Goal: Task Accomplishment & Management: Manage account settings

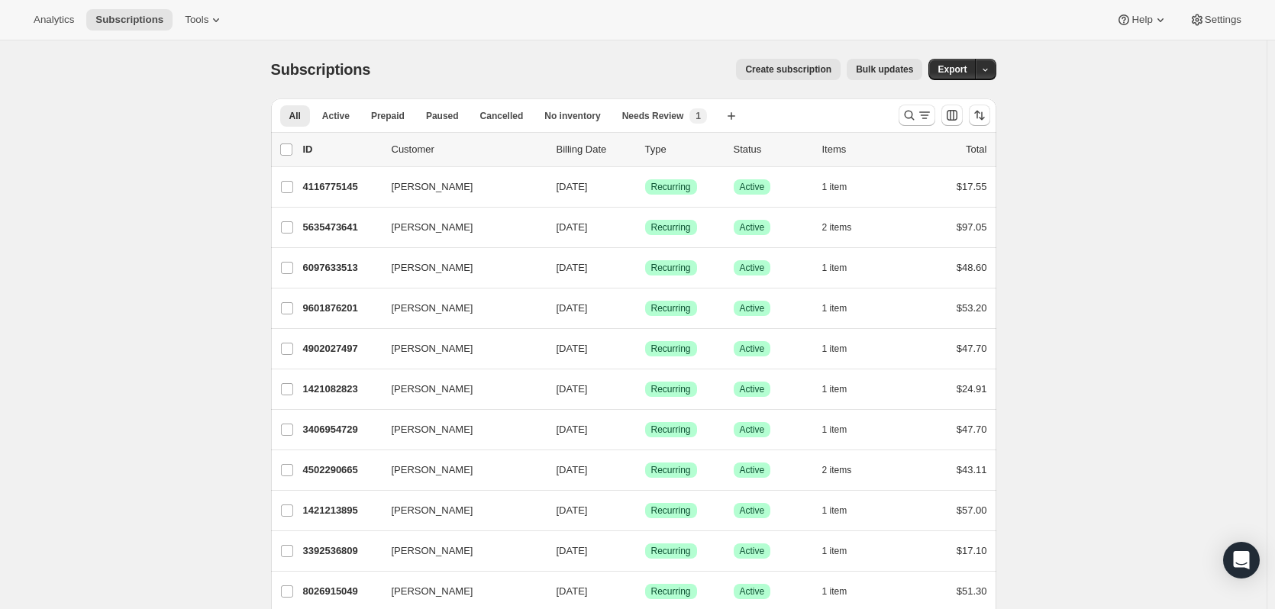
drag, startPoint x: 147, startPoint y: 528, endPoint x: 434, endPoint y: 291, distance: 373.2
click at [330, 110] on button "Active" at bounding box center [336, 115] width 46 height 21
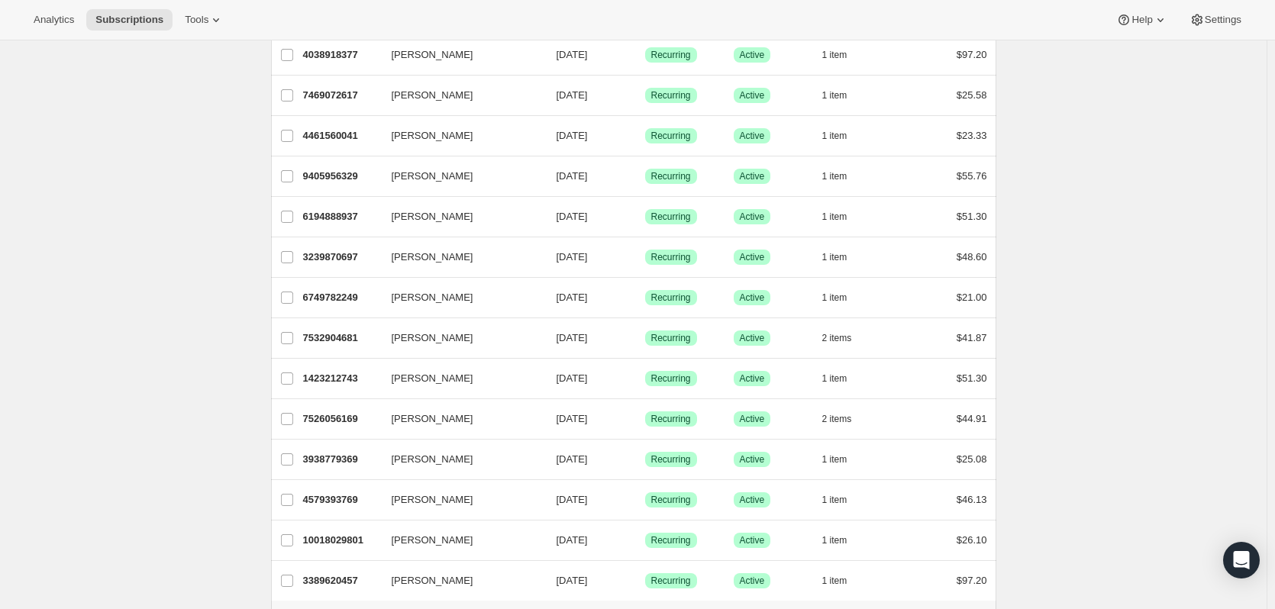
scroll to position [1678, 0]
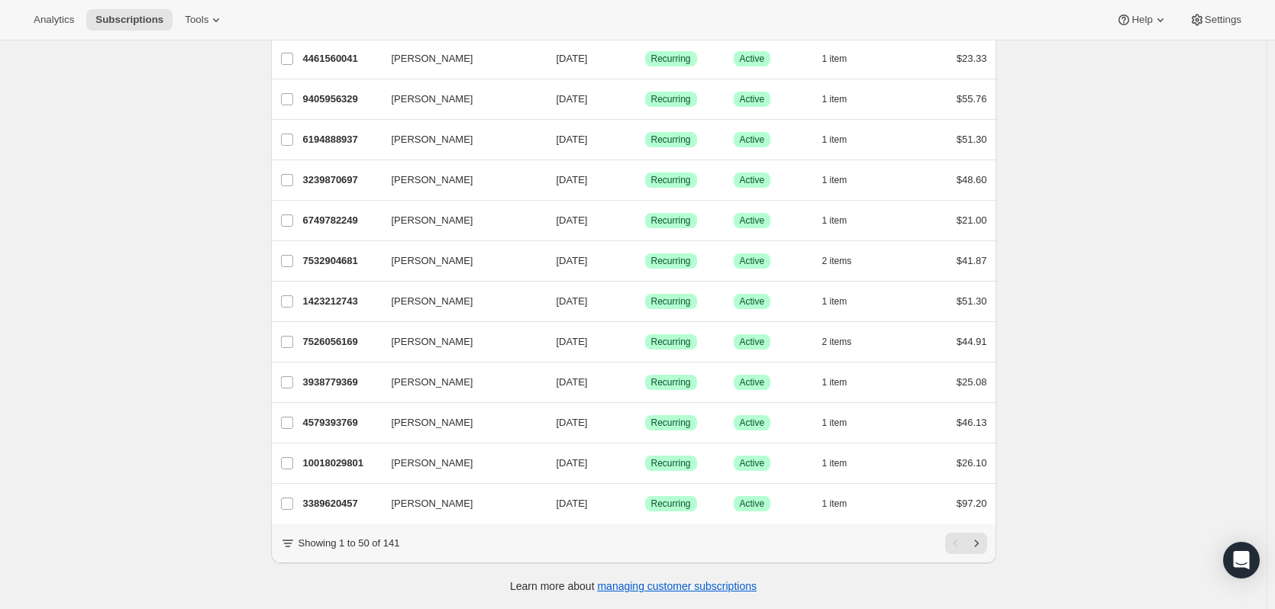
drag, startPoint x: 373, startPoint y: 483, endPoint x: 370, endPoint y: 526, distance: 43.6
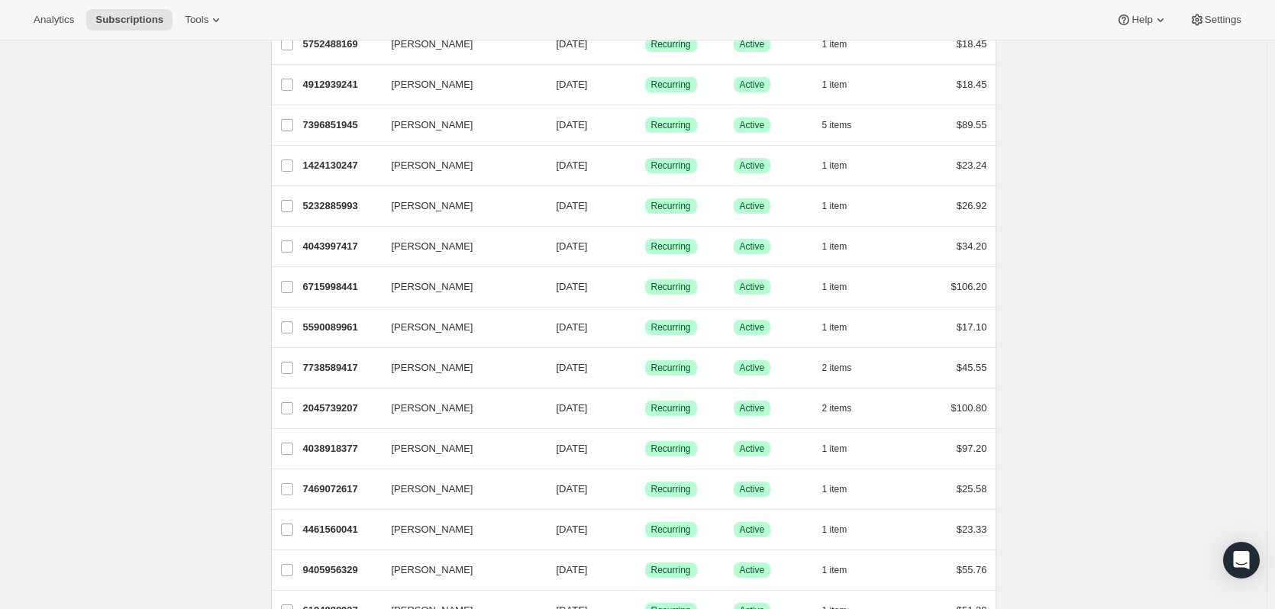
scroll to position [0, 0]
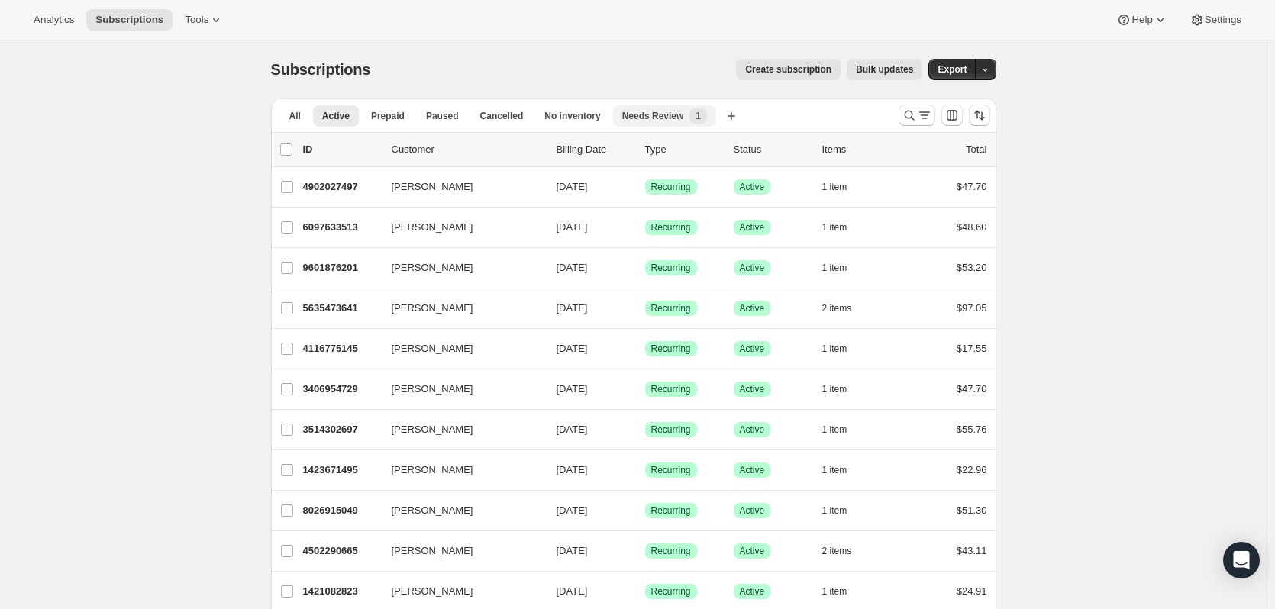
click at [634, 120] on span "Needs Review" at bounding box center [653, 116] width 62 height 12
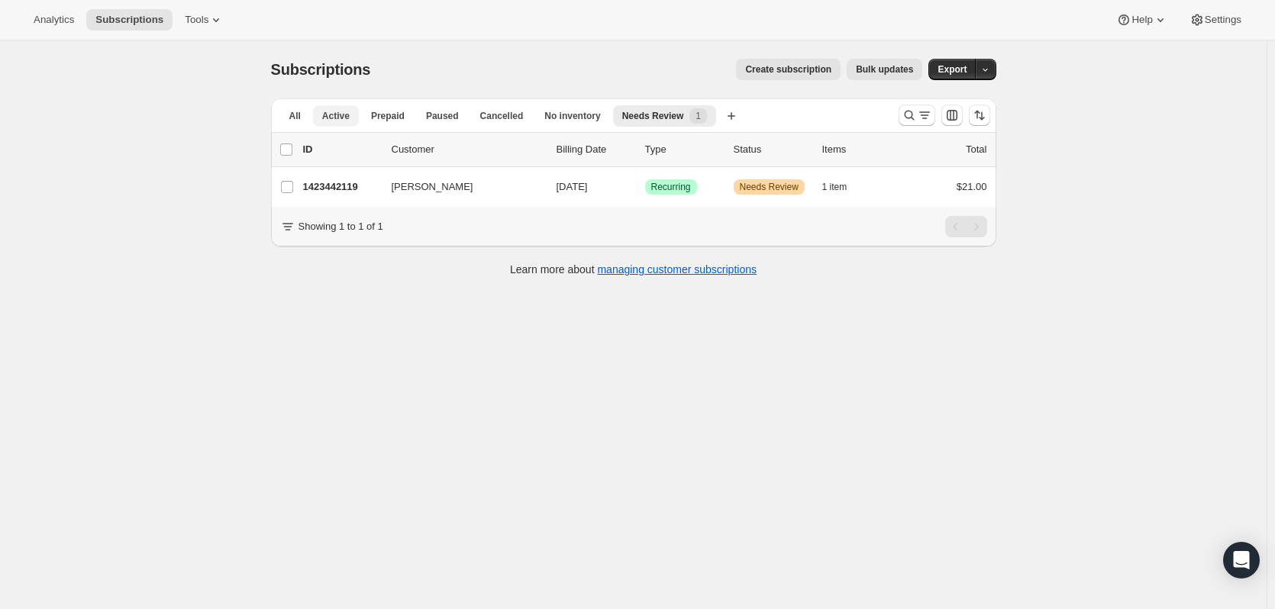
click at [357, 112] on button "Active" at bounding box center [336, 115] width 46 height 21
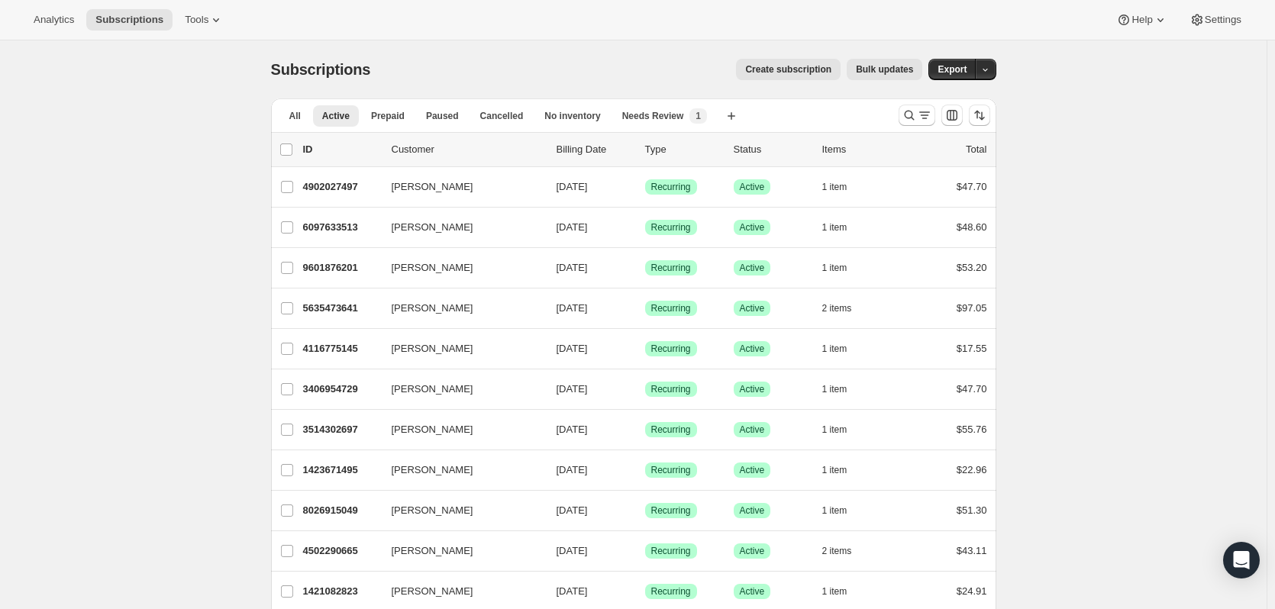
click at [202, 28] on button "Tools" at bounding box center [204, 19] width 57 height 21
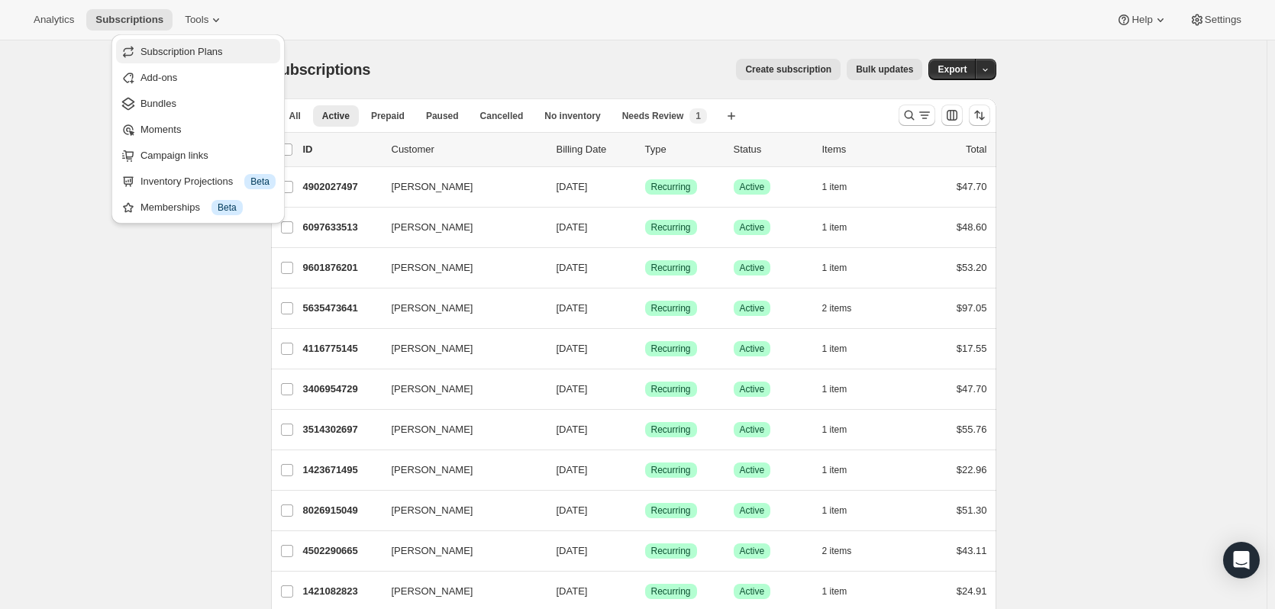
click at [206, 46] on span "Subscription Plans" at bounding box center [182, 51] width 82 height 11
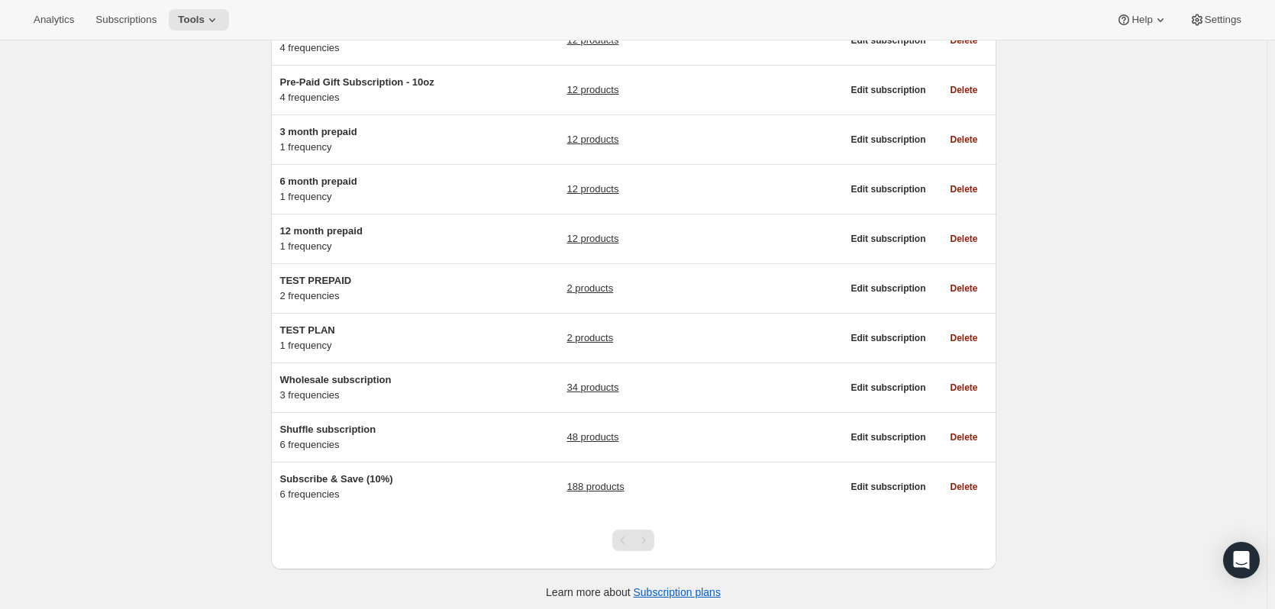
scroll to position [166, 0]
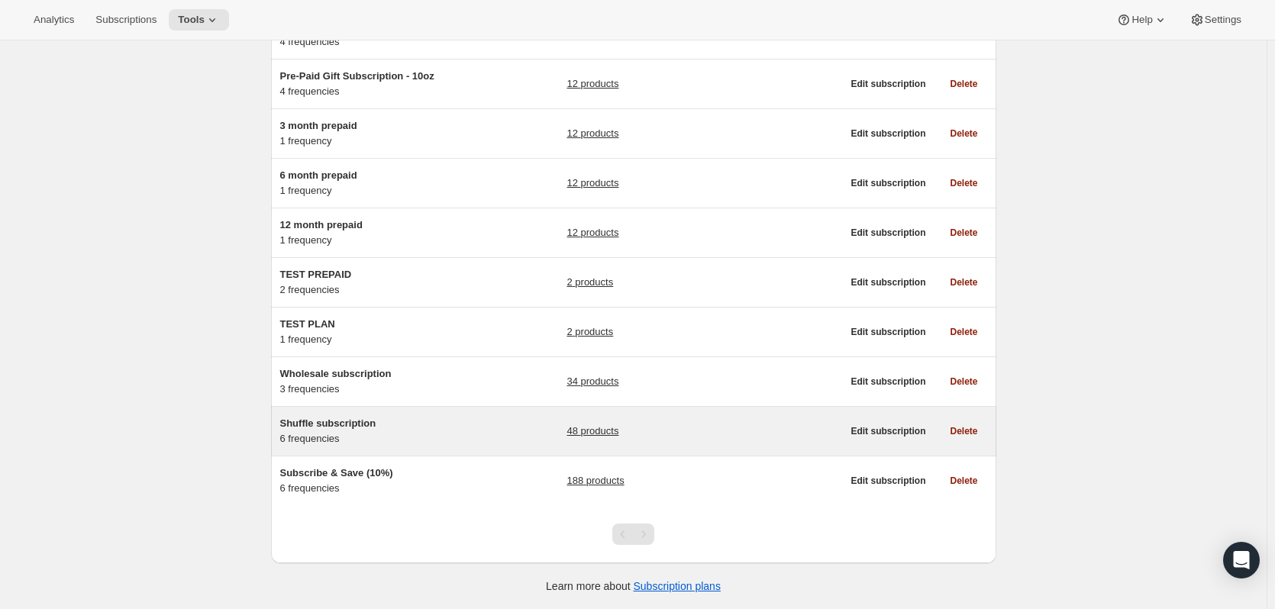
click at [344, 432] on div "Shuffle subscription 6 frequencies" at bounding box center [375, 431] width 191 height 31
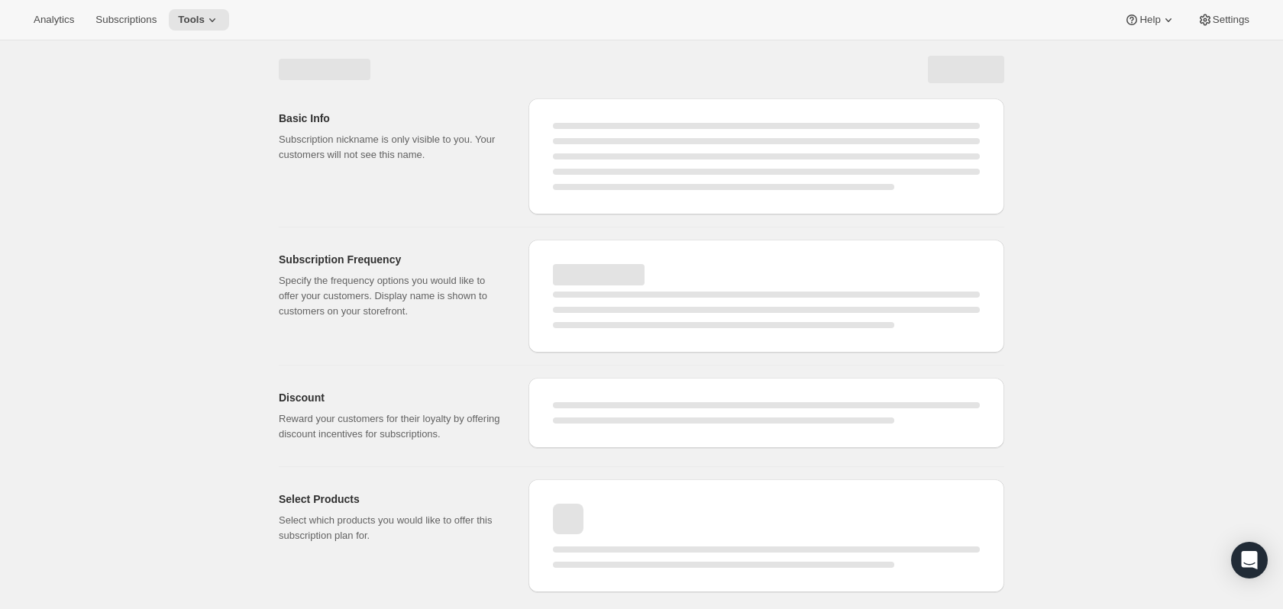
select select "WEEK"
select select "MONTH"
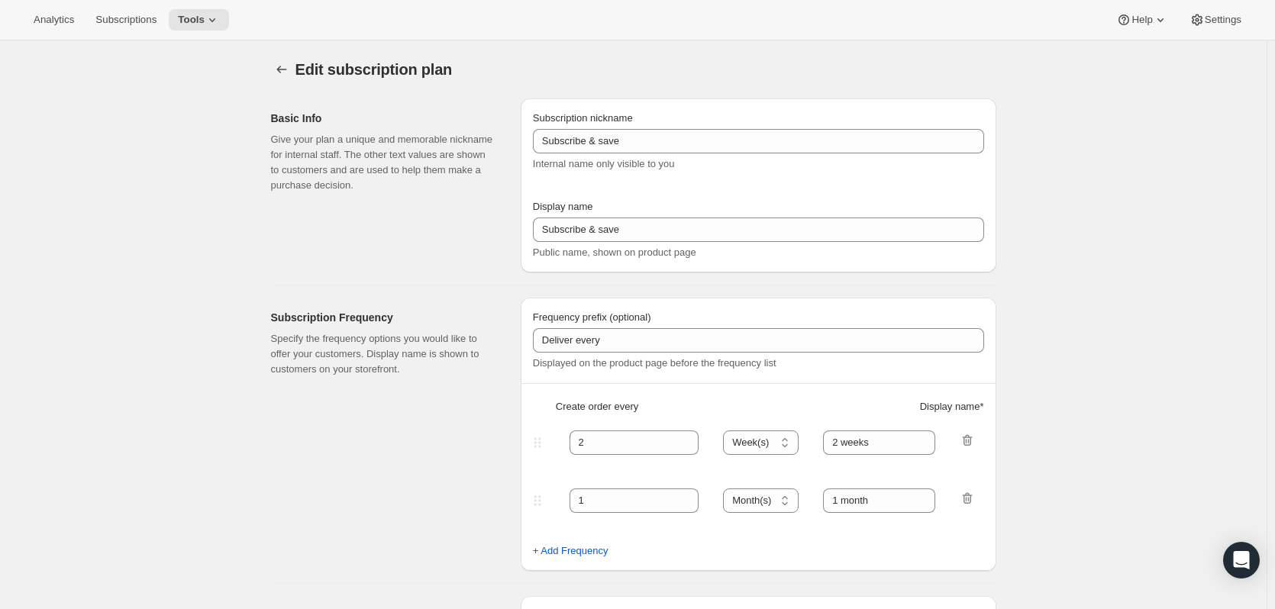
type input "Shuffle subscription"
type input "1"
type input "1 Weeks"
type input "2"
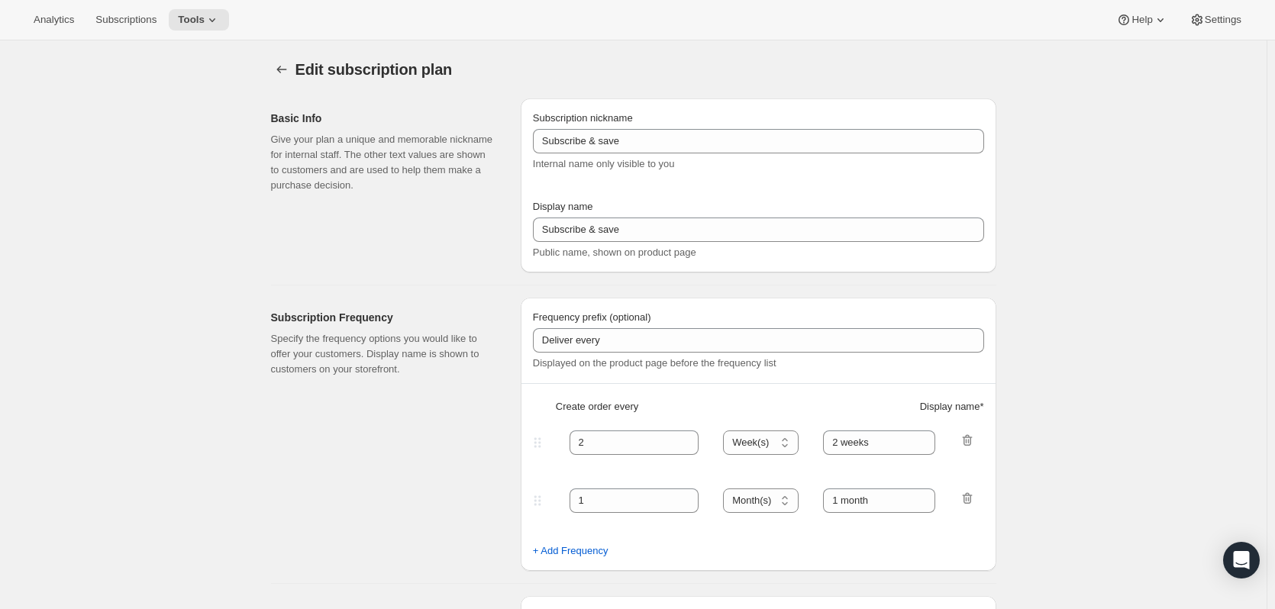
select select "WEEK"
type input "2 Weeks"
checkbox input "true"
select select "WEEK"
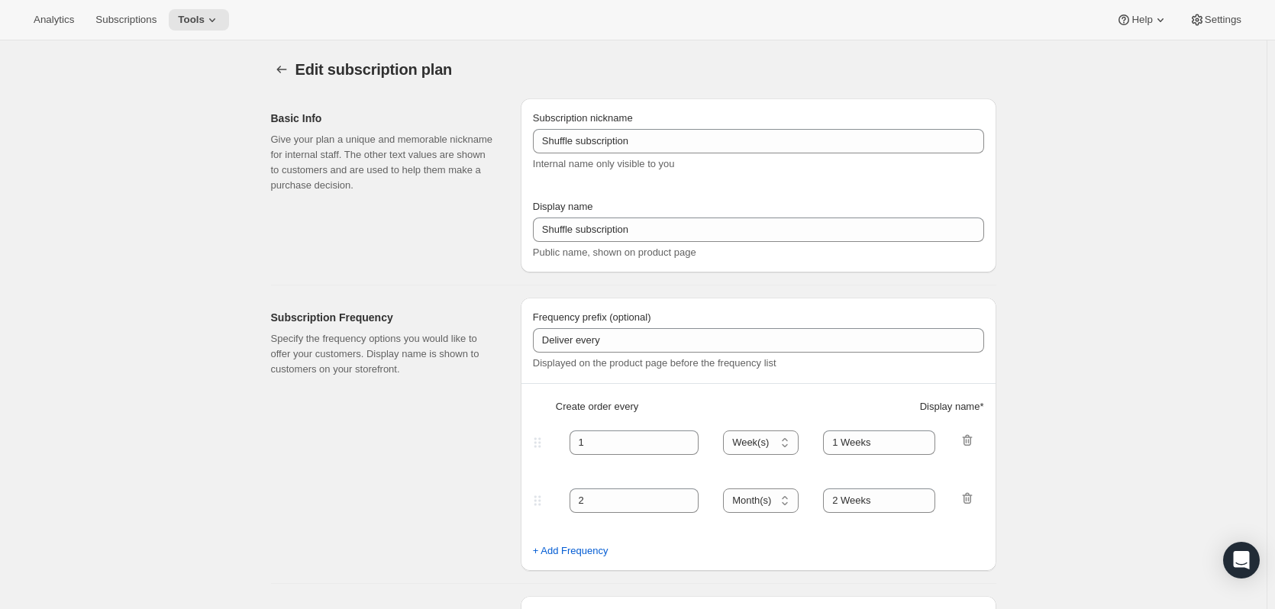
select select "WEEK"
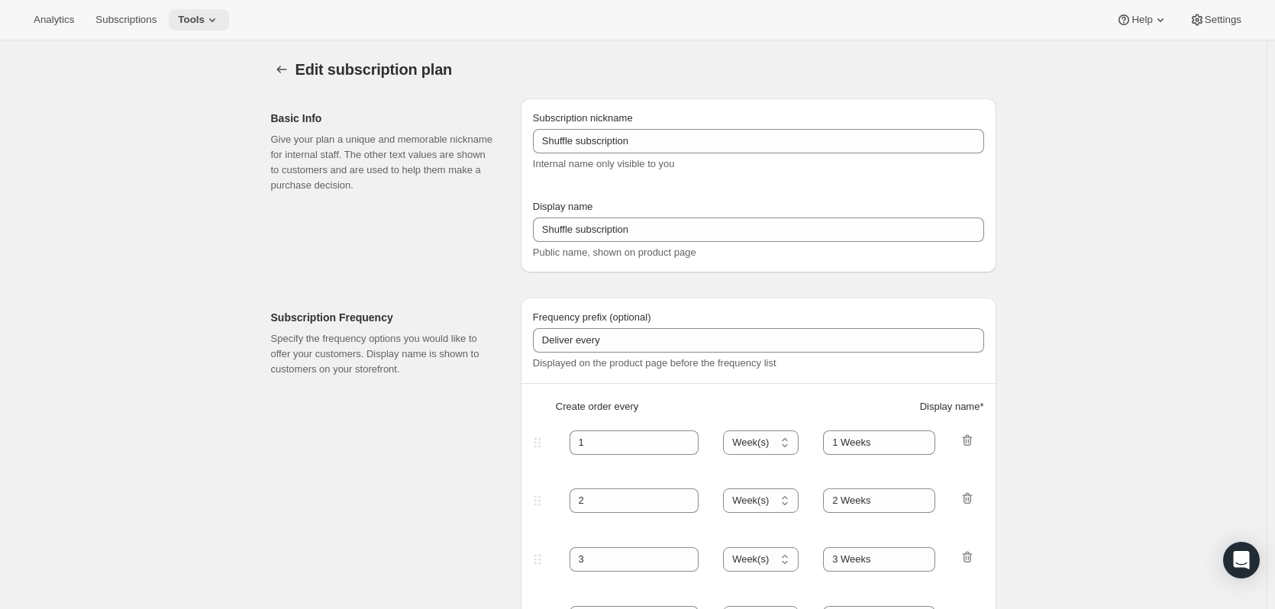
click at [193, 11] on button "Tools" at bounding box center [199, 19] width 60 height 21
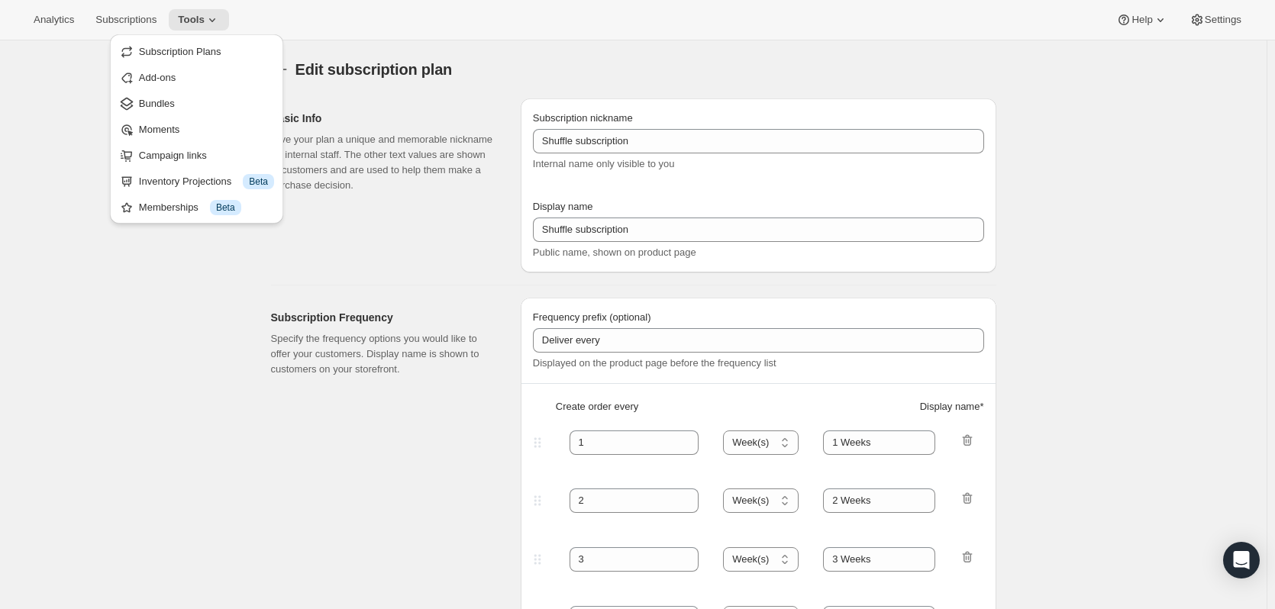
click at [279, 402] on div "Subscription Frequency Specify the frequency options you would like to offer yo…" at bounding box center [389, 552] width 237 height 508
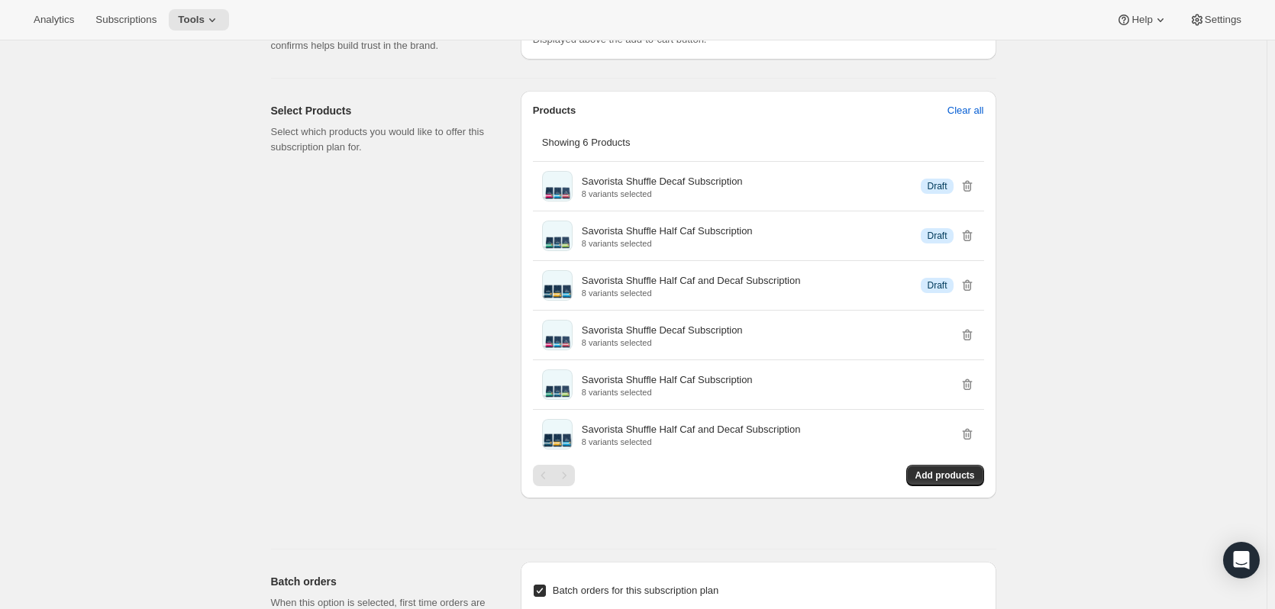
scroll to position [1222, 0]
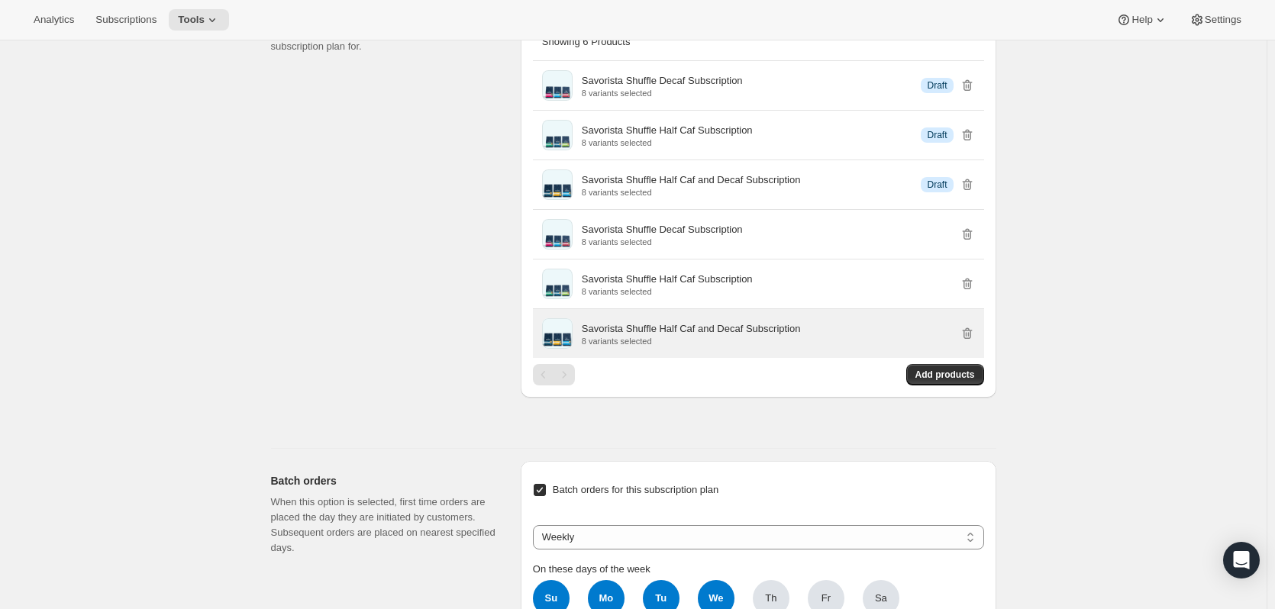
click at [612, 341] on p "8 variants selected" at bounding box center [691, 341] width 219 height 9
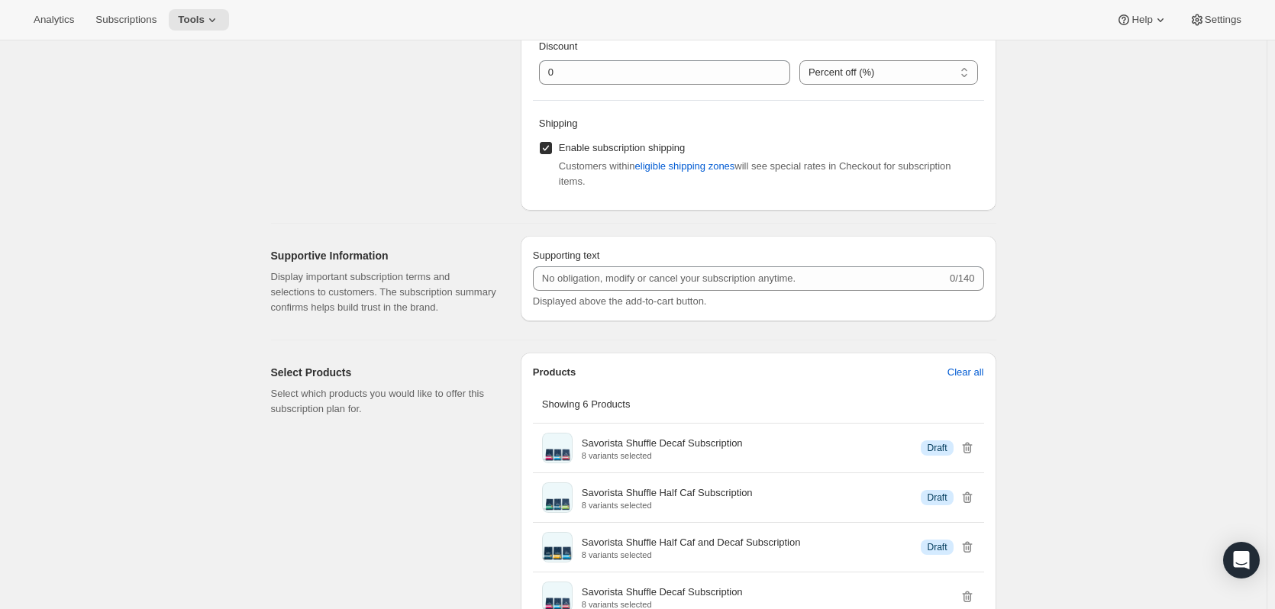
scroll to position [0, 0]
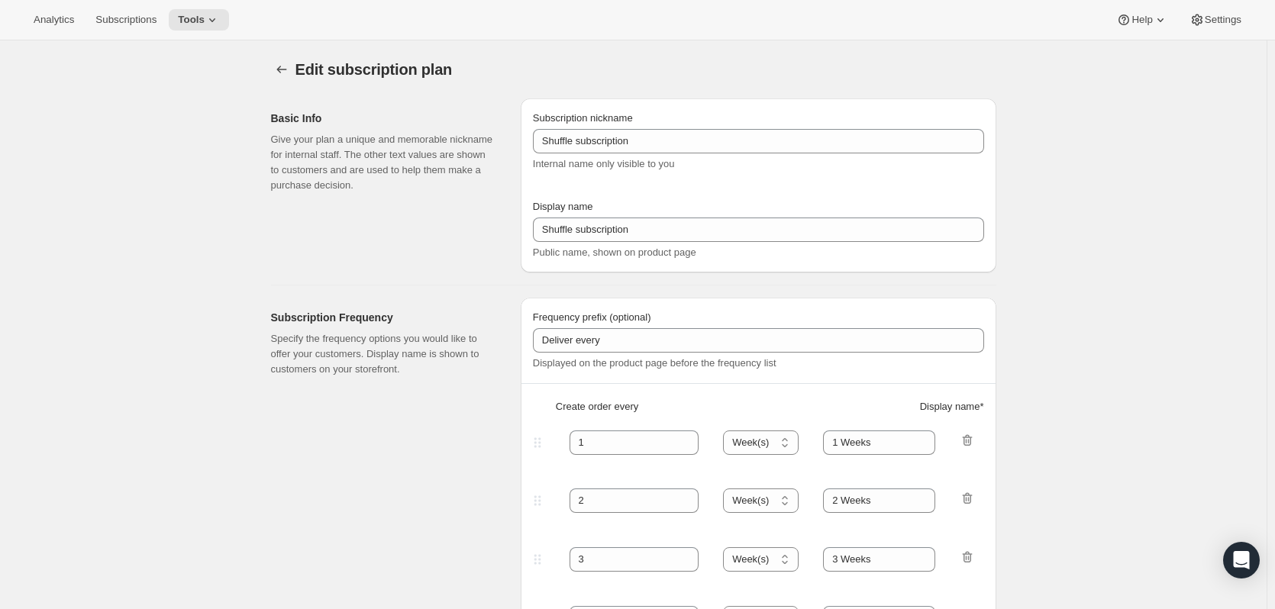
drag, startPoint x: 220, startPoint y: 378, endPoint x: 367, endPoint y: 258, distance: 189.4
click at [118, 10] on button "Subscriptions" at bounding box center [125, 19] width 79 height 21
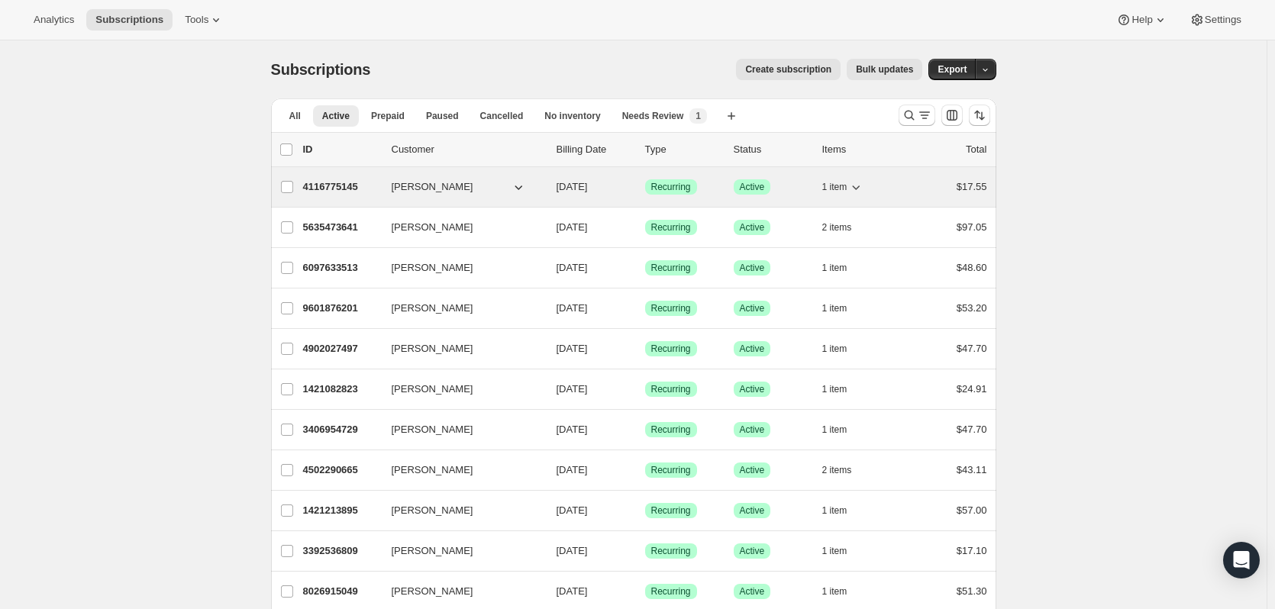
click at [367, 193] on p "4116775145" at bounding box center [341, 186] width 76 height 15
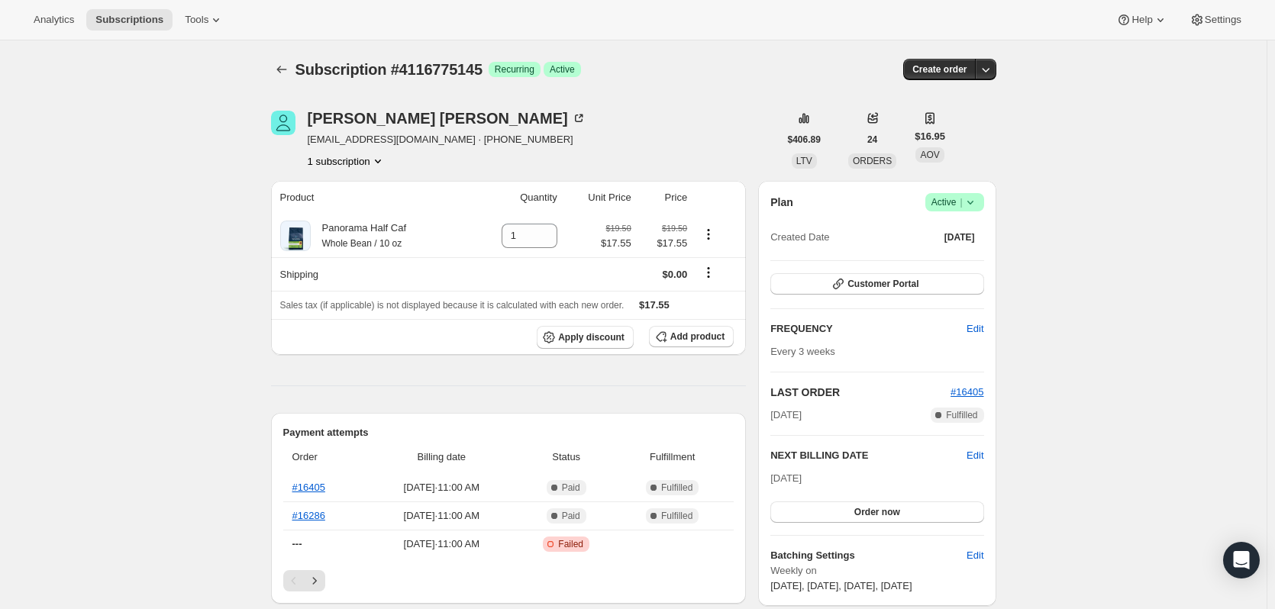
drag, startPoint x: 374, startPoint y: 489, endPoint x: 399, endPoint y: 338, distance: 153.3
click at [39, 8] on div "Analytics Subscriptions Tools Help Settings" at bounding box center [637, 20] width 1275 height 40
click at [44, 26] on button "Analytics" at bounding box center [53, 19] width 59 height 21
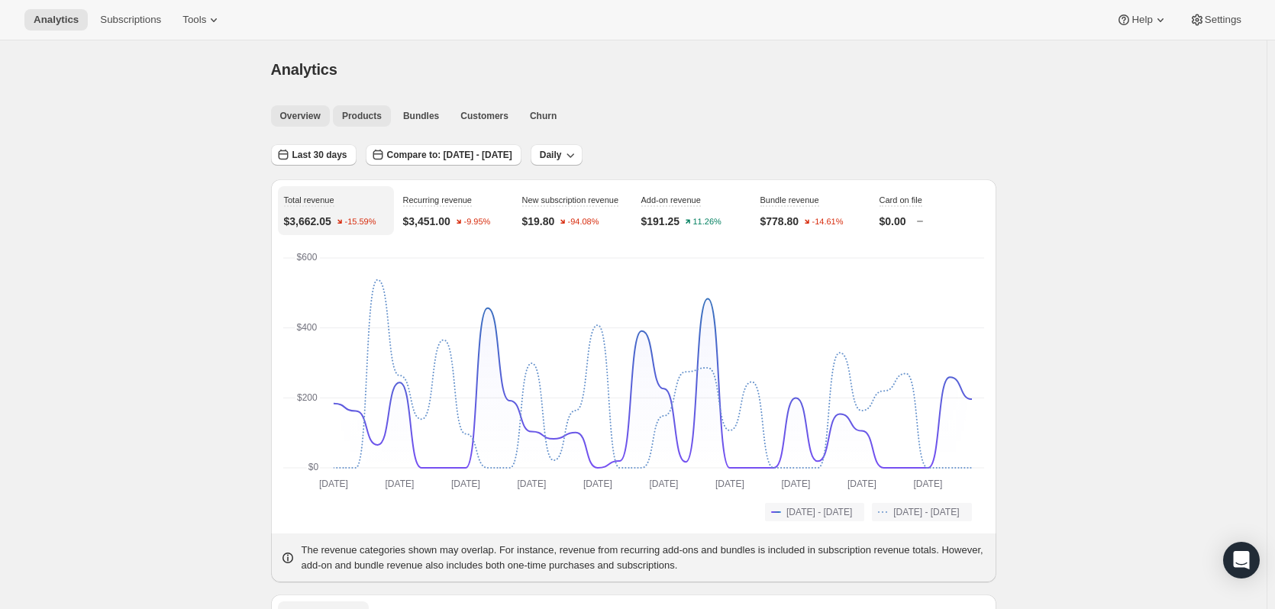
click at [359, 109] on button "Products" at bounding box center [362, 115] width 58 height 21
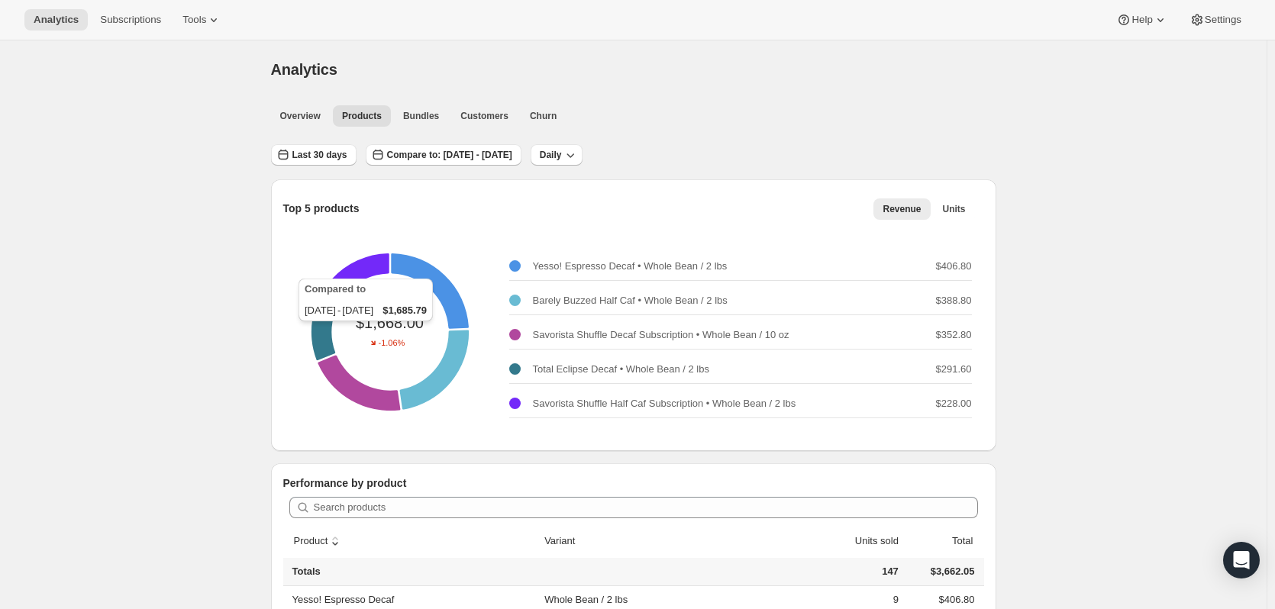
drag, startPoint x: 221, startPoint y: 535, endPoint x: 211, endPoint y: 59, distance: 475.8
click at [203, 27] on button "Tools" at bounding box center [201, 19] width 57 height 21
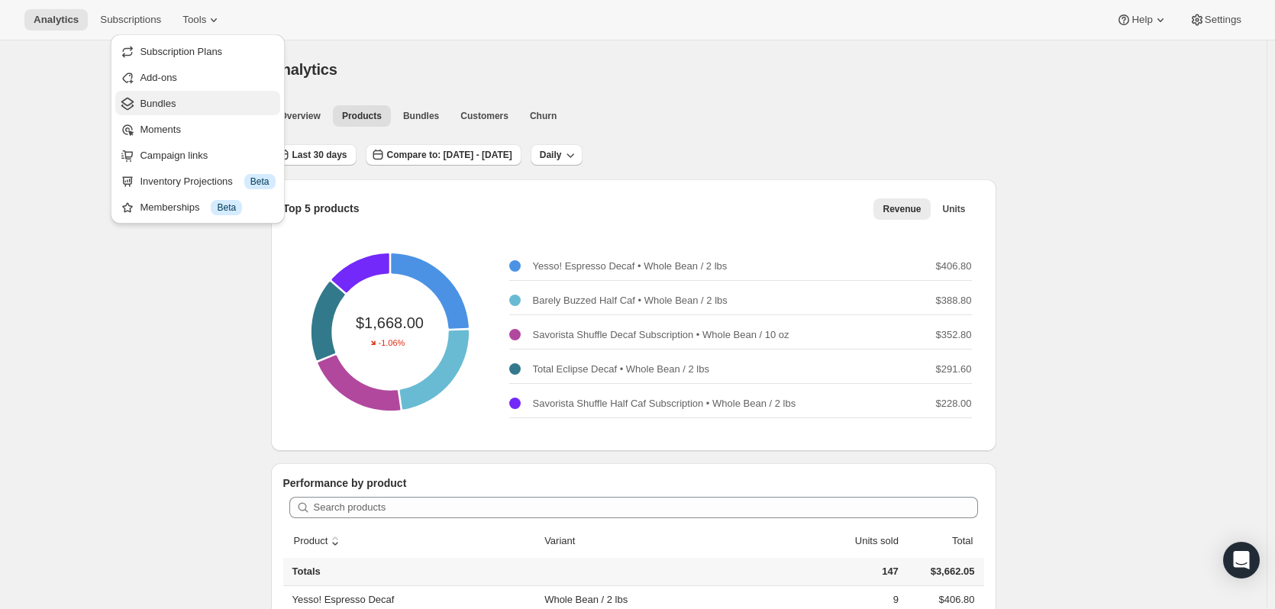
click at [197, 96] on span "Bundles" at bounding box center [207, 103] width 135 height 15
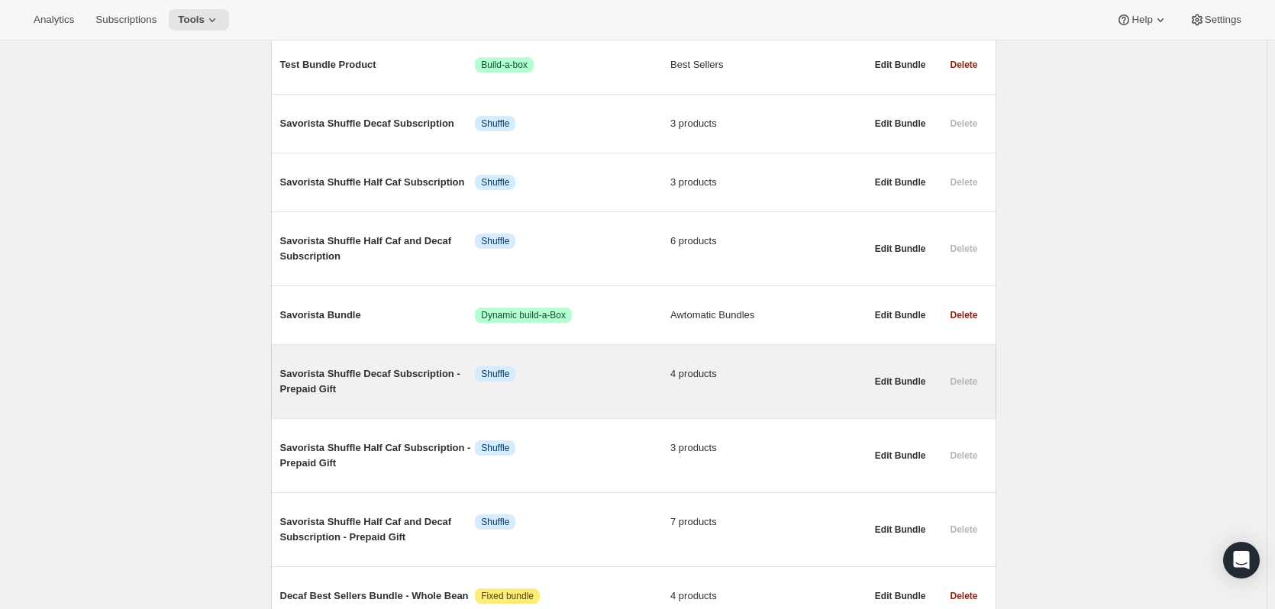
scroll to position [229, 0]
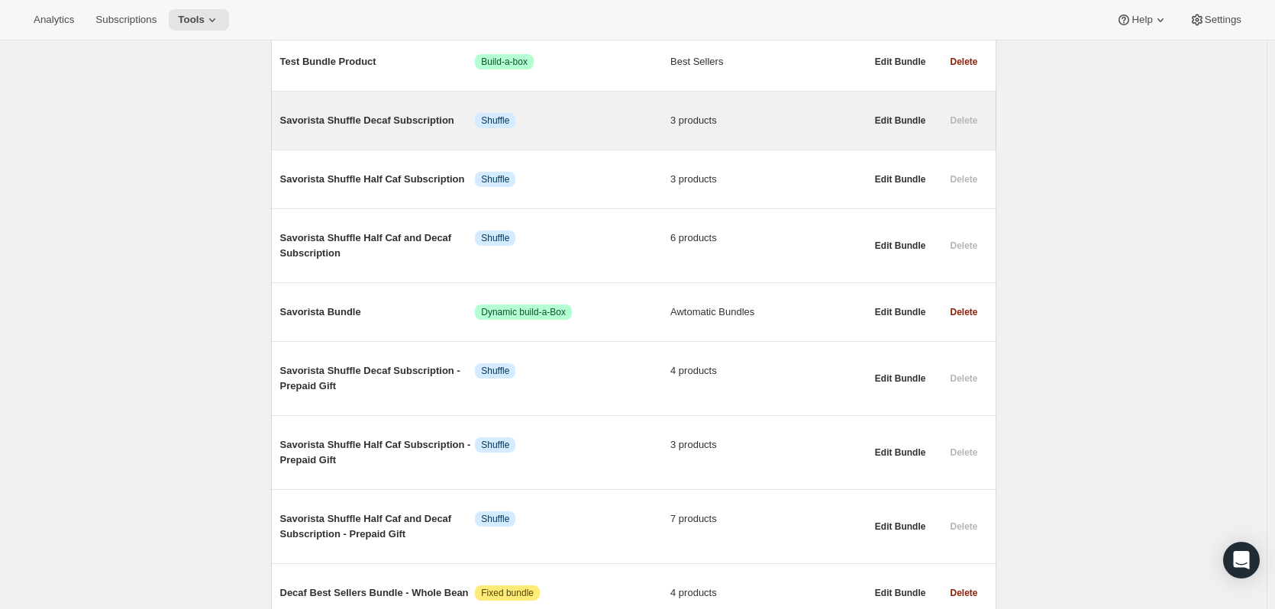
click at [382, 118] on span "Savorista Shuffle Decaf Subscription" at bounding box center [377, 120] width 195 height 15
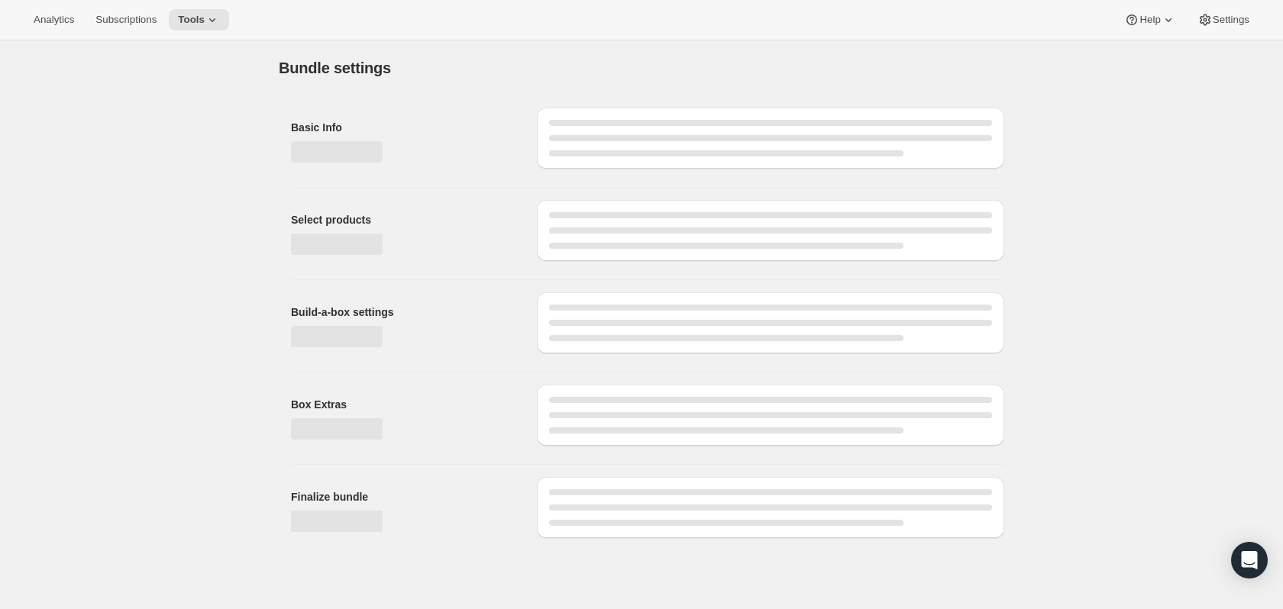
type input "Savorista Shuffle Decaf Subscription"
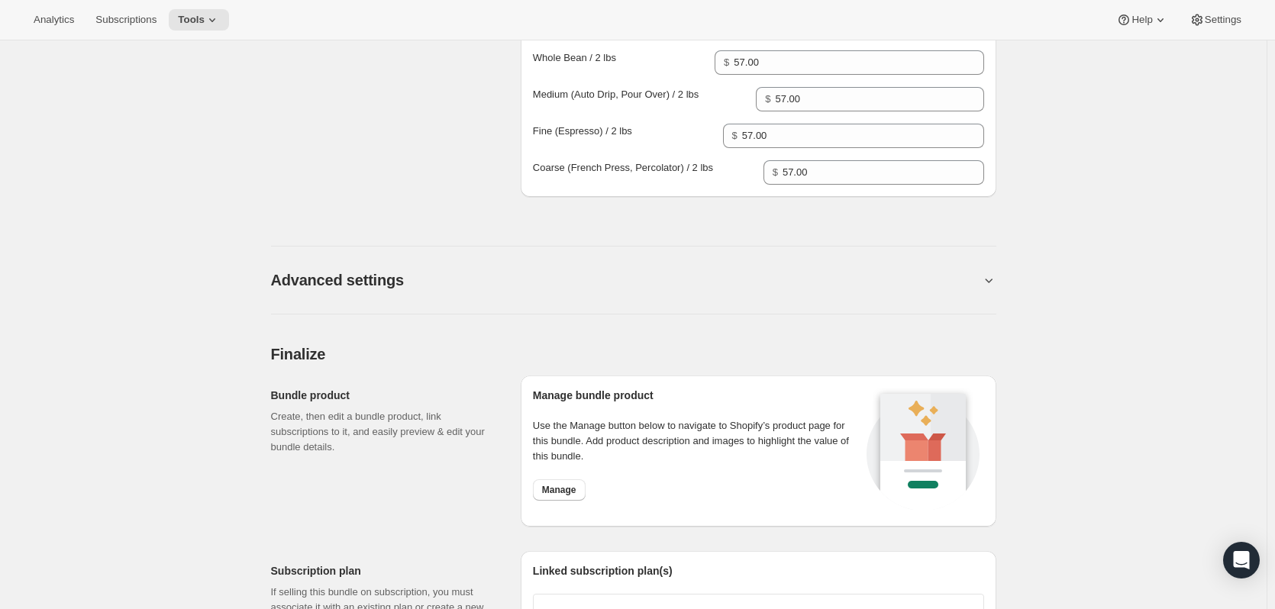
scroll to position [993, 0]
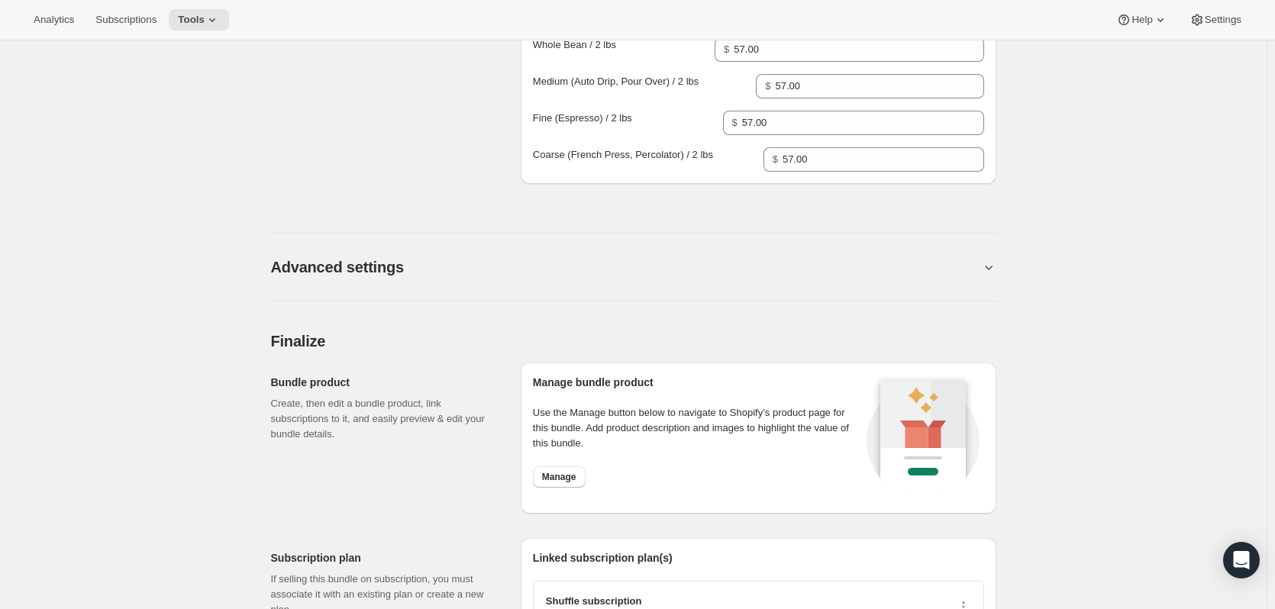
click at [811, 259] on button "Advanced settings" at bounding box center [626, 267] width 710 height 18
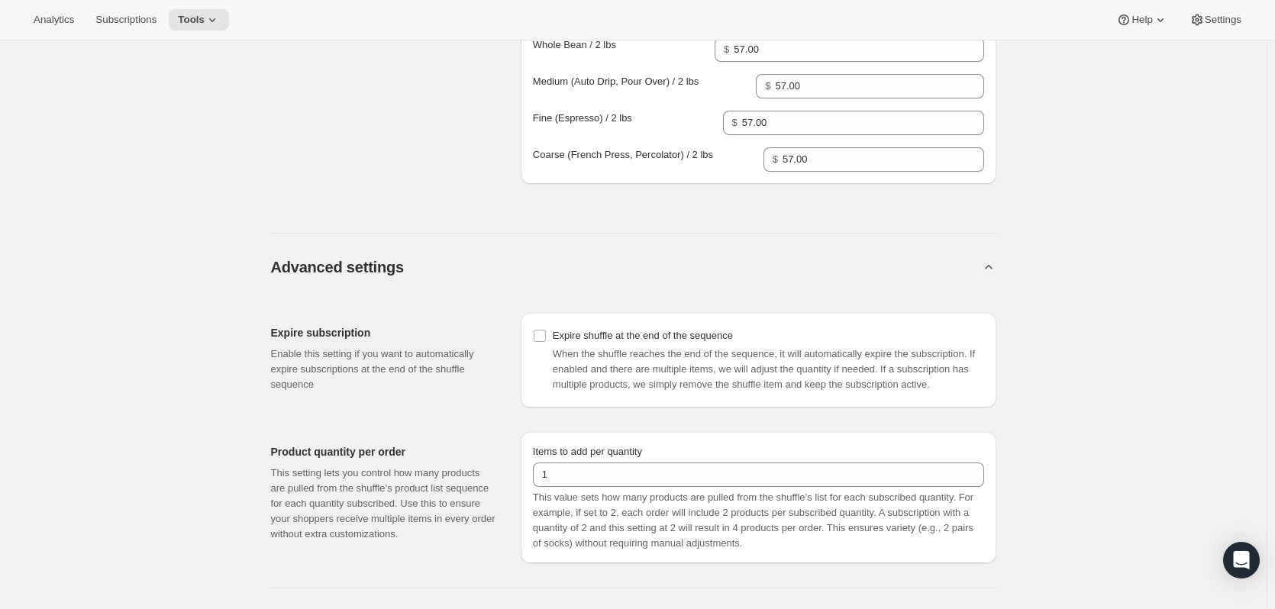
click at [471, 273] on button "Advanced settings" at bounding box center [626, 267] width 710 height 18
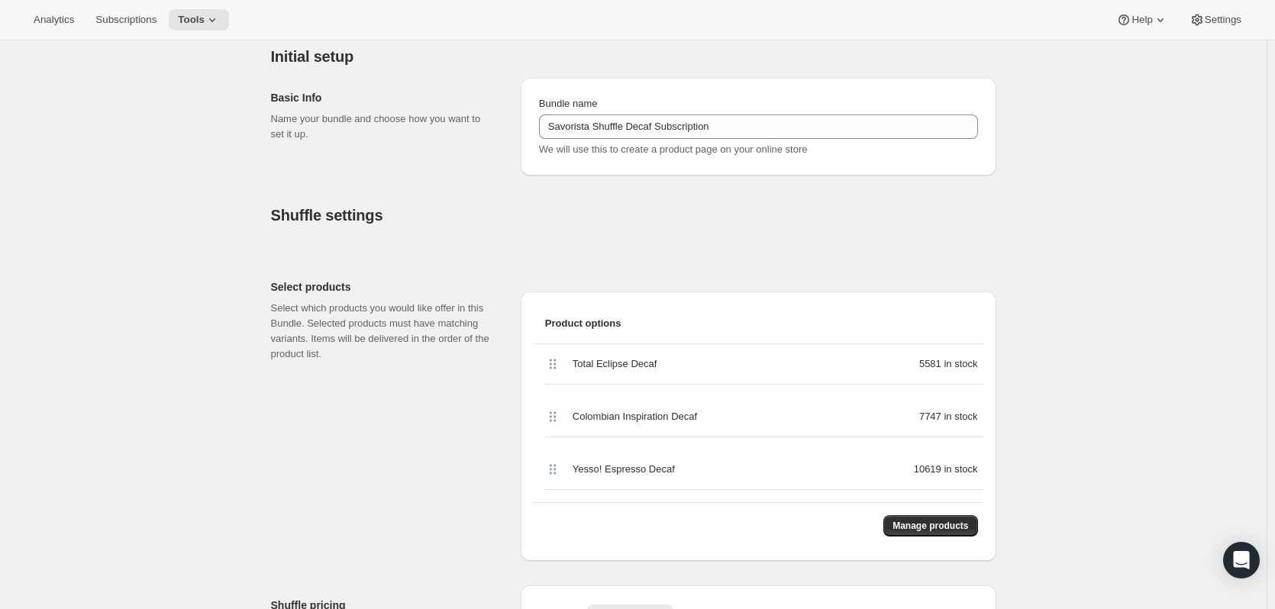
scroll to position [0, 0]
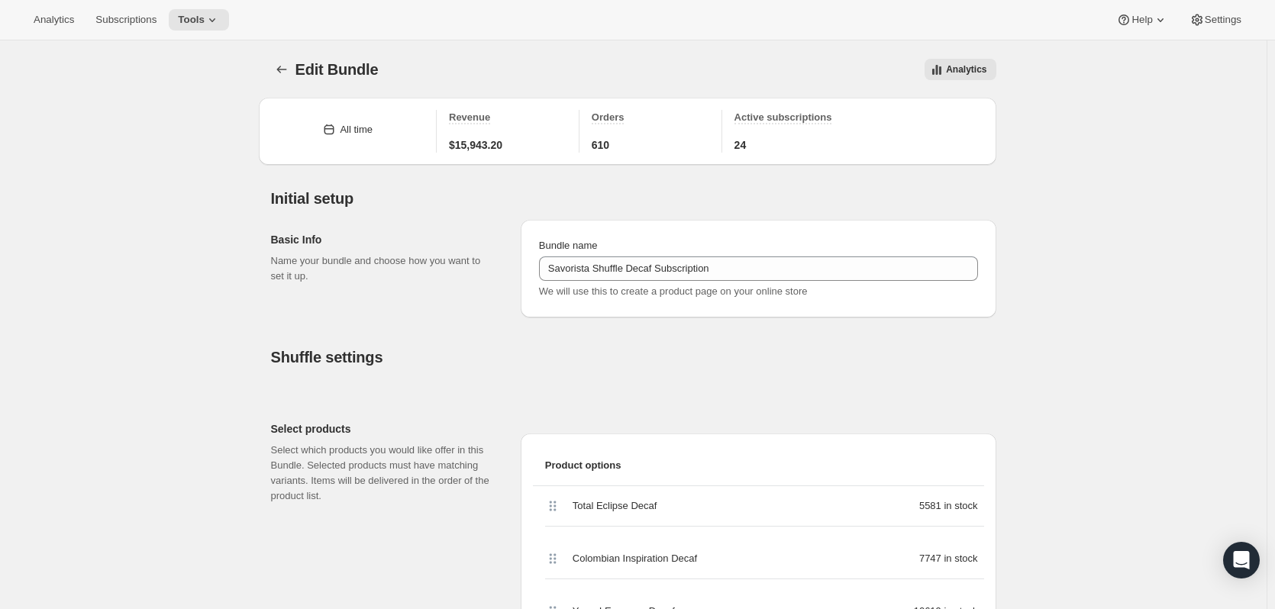
click at [287, 73] on icon "Bundles" at bounding box center [281, 69] width 15 height 15
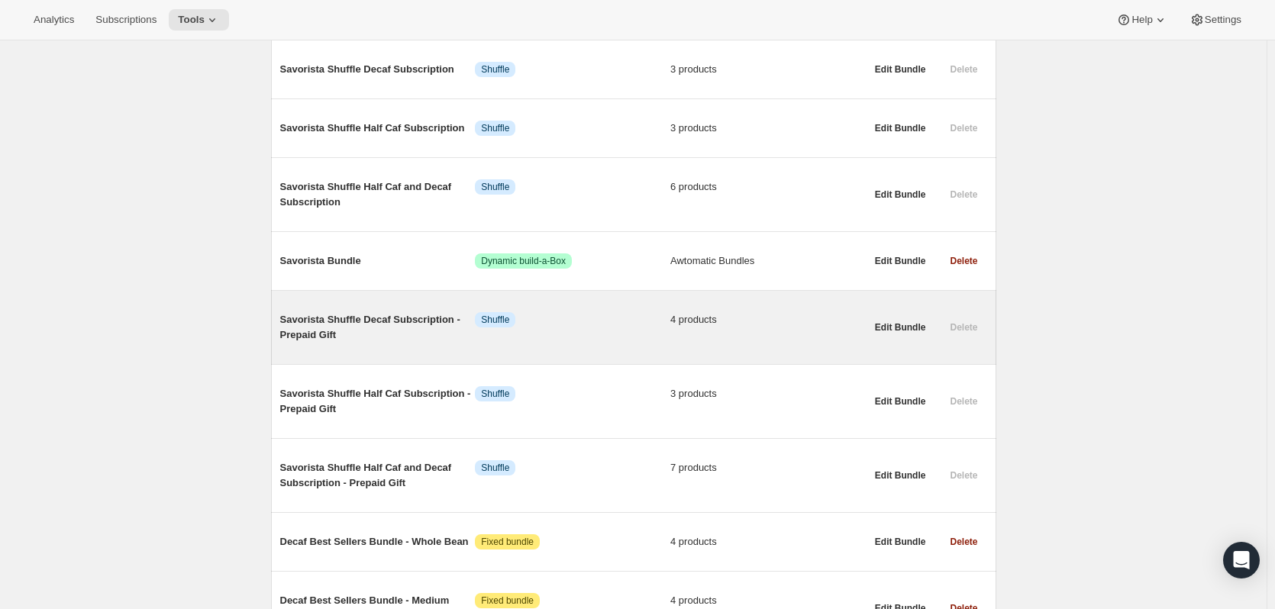
scroll to position [89, 0]
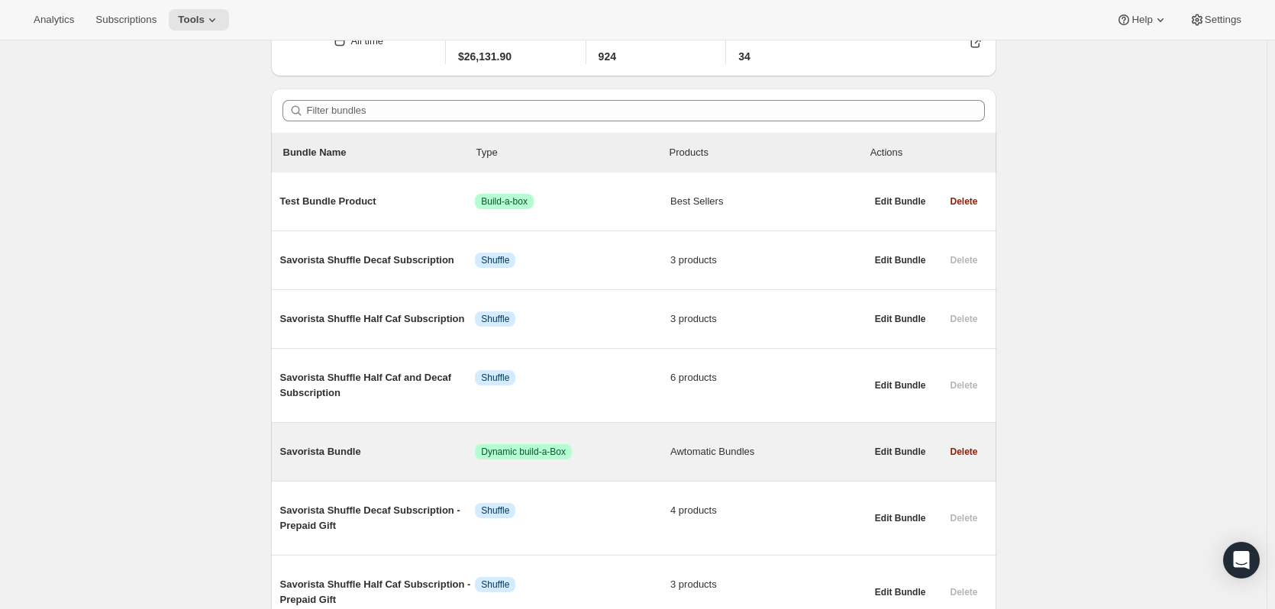
click at [334, 454] on span "Savorista Bundle" at bounding box center [377, 451] width 195 height 15
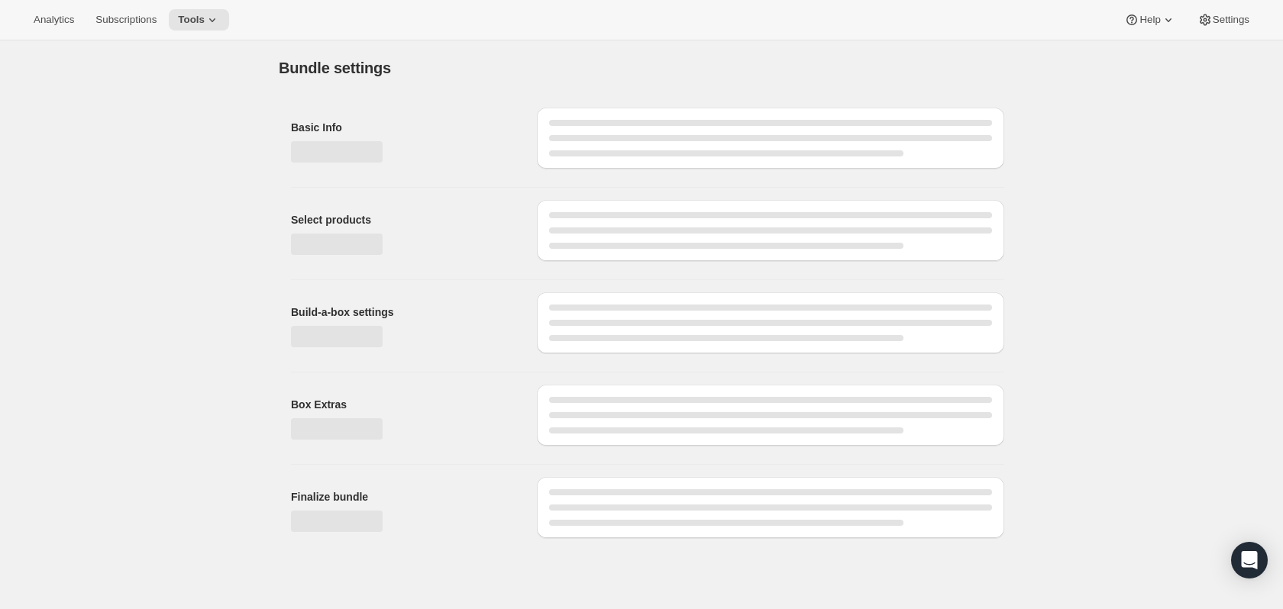
type input "Savorista Bundle"
radio input "true"
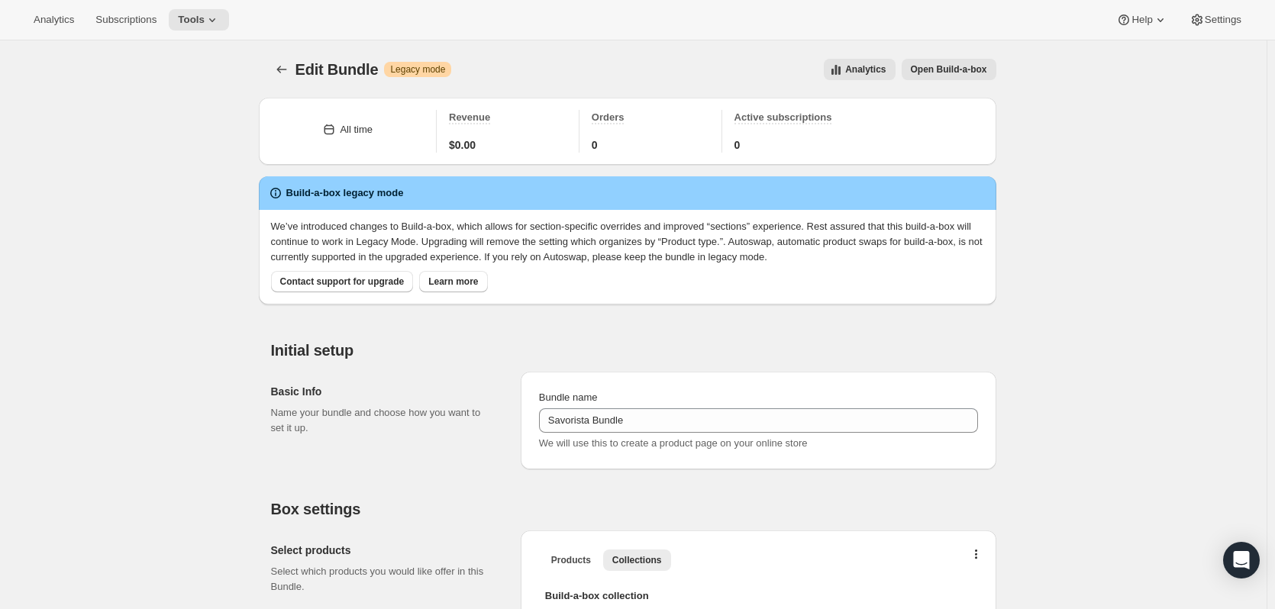
drag, startPoint x: 376, startPoint y: 321, endPoint x: 381, endPoint y: 313, distance: 10.0
click at [286, 66] on icon "Bundles" at bounding box center [281, 69] width 15 height 15
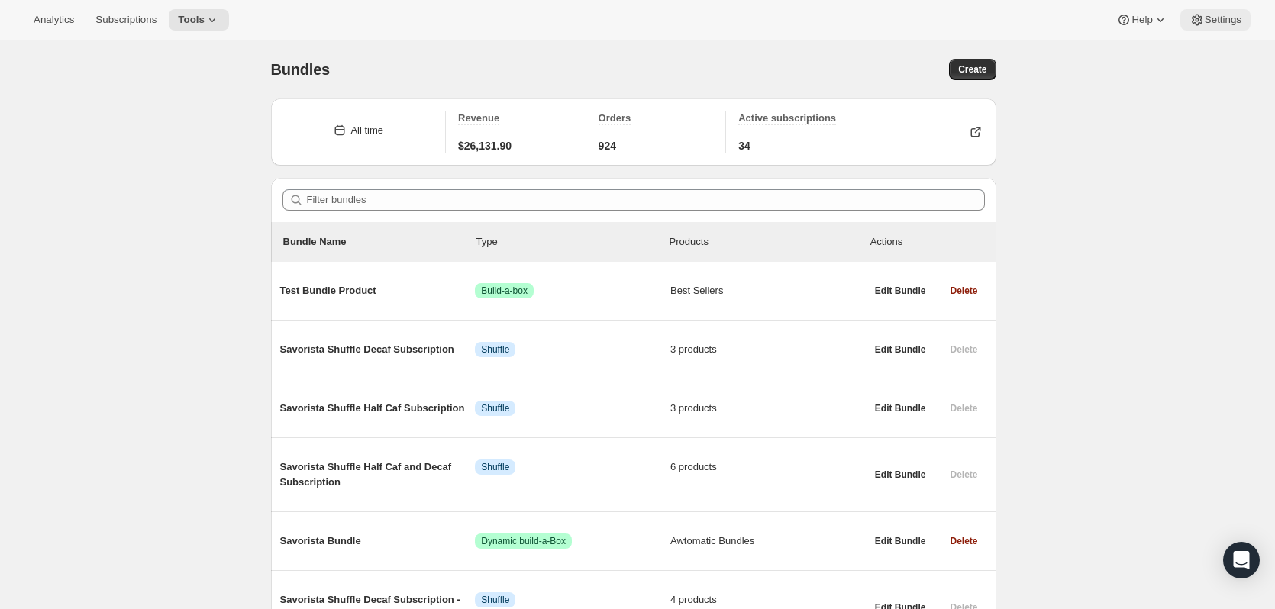
click at [1239, 24] on span "Settings" at bounding box center [1223, 20] width 37 height 12
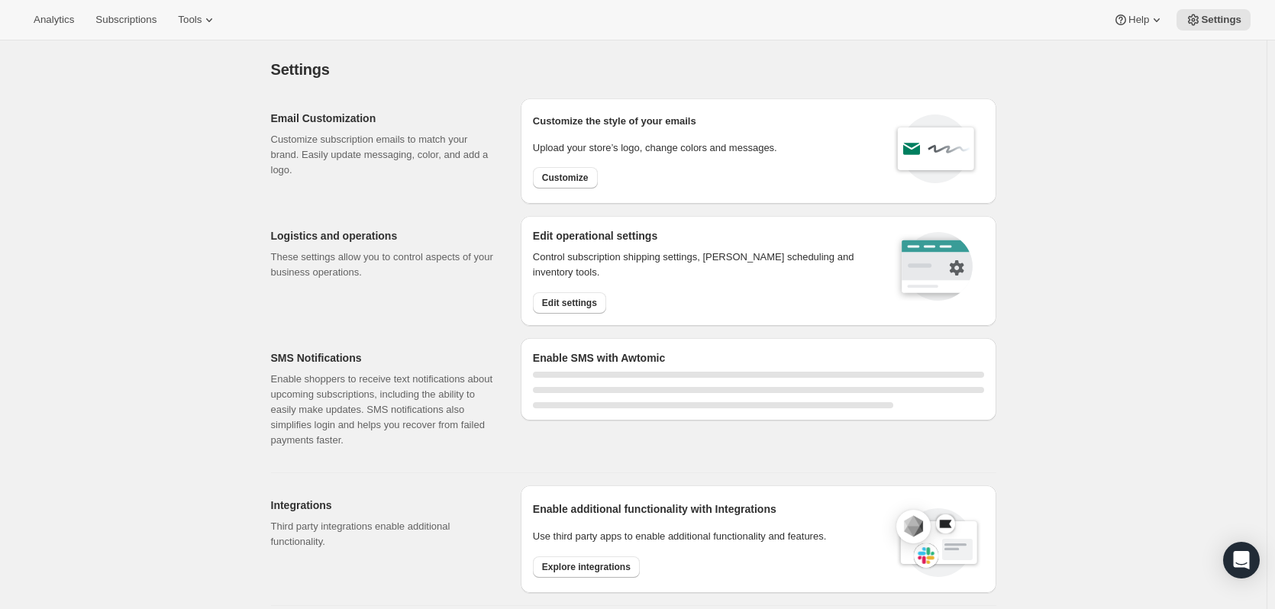
select select "22:00"
select select "09:00"
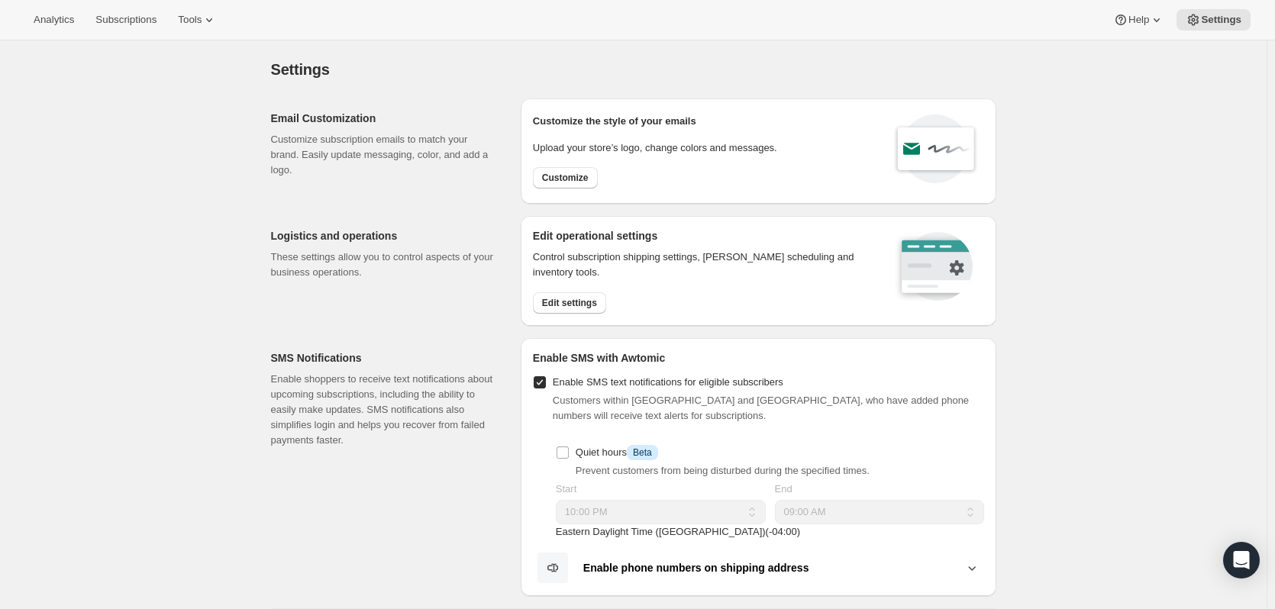
drag, startPoint x: 370, startPoint y: 542, endPoint x: 386, endPoint y: 267, distance: 275.4
click at [192, 21] on span "Tools" at bounding box center [190, 20] width 24 height 12
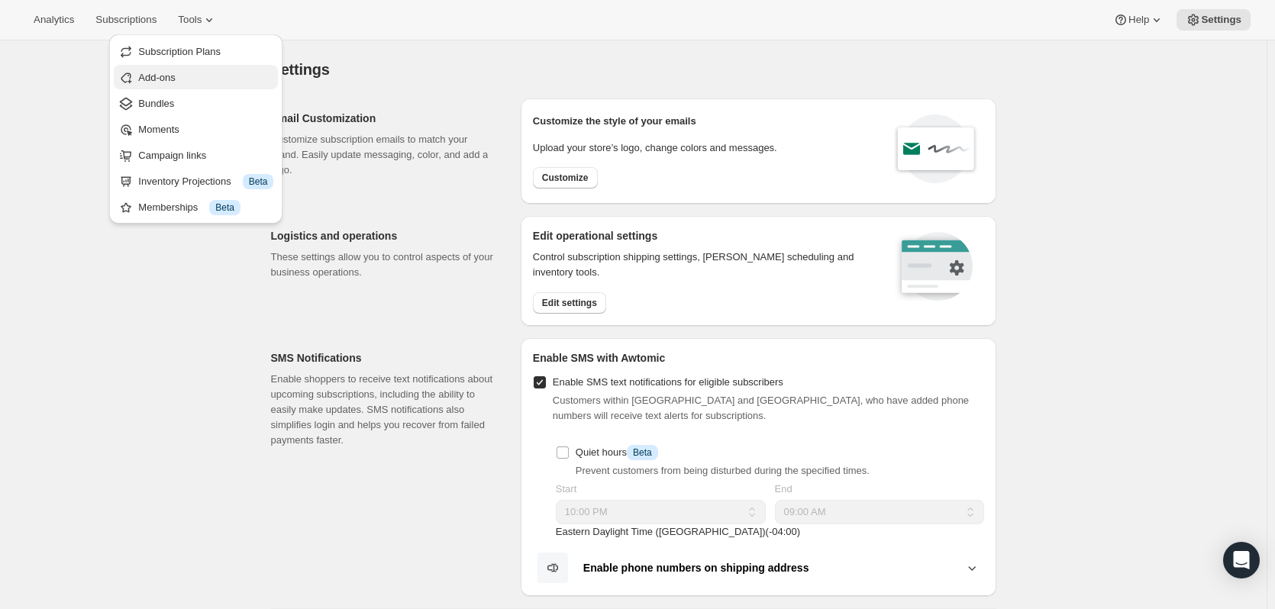
click at [216, 86] on button "Add-ons" at bounding box center [196, 77] width 164 height 24
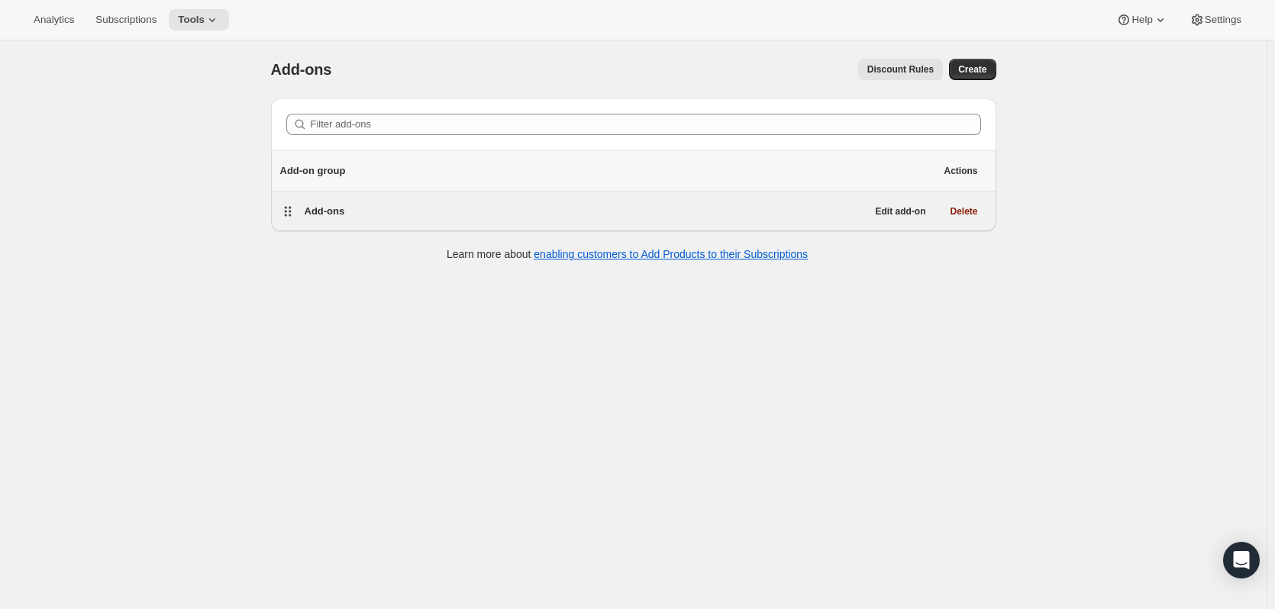
click at [354, 222] on div "Add-ons Edit add-on Delete" at bounding box center [633, 212] width 725 height 40
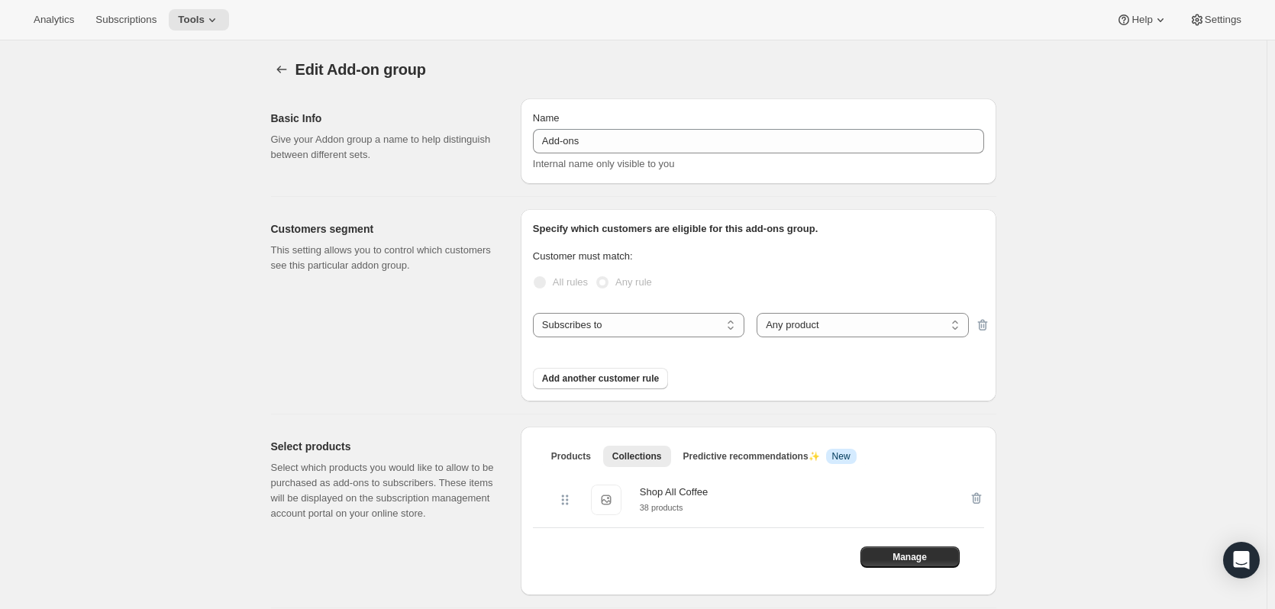
drag, startPoint x: 437, startPoint y: 225, endPoint x: 447, endPoint y: 165, distance: 61.1
click at [209, 21] on icon at bounding box center [212, 20] width 6 height 4
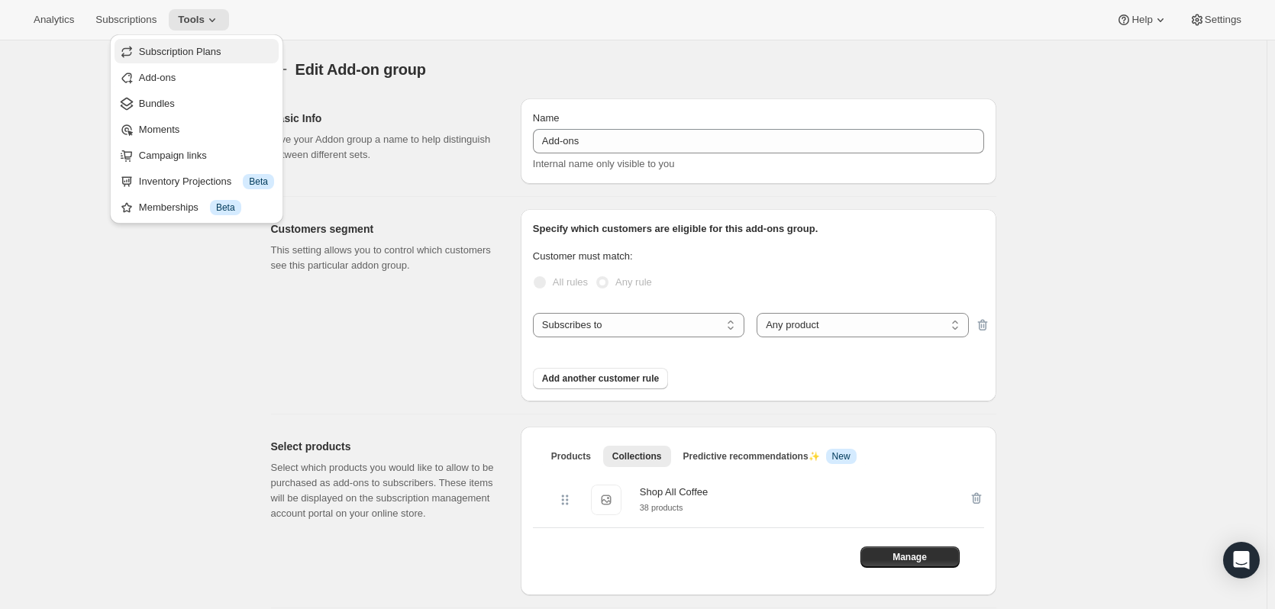
click at [192, 54] on span "Subscription Plans" at bounding box center [180, 51] width 82 height 11
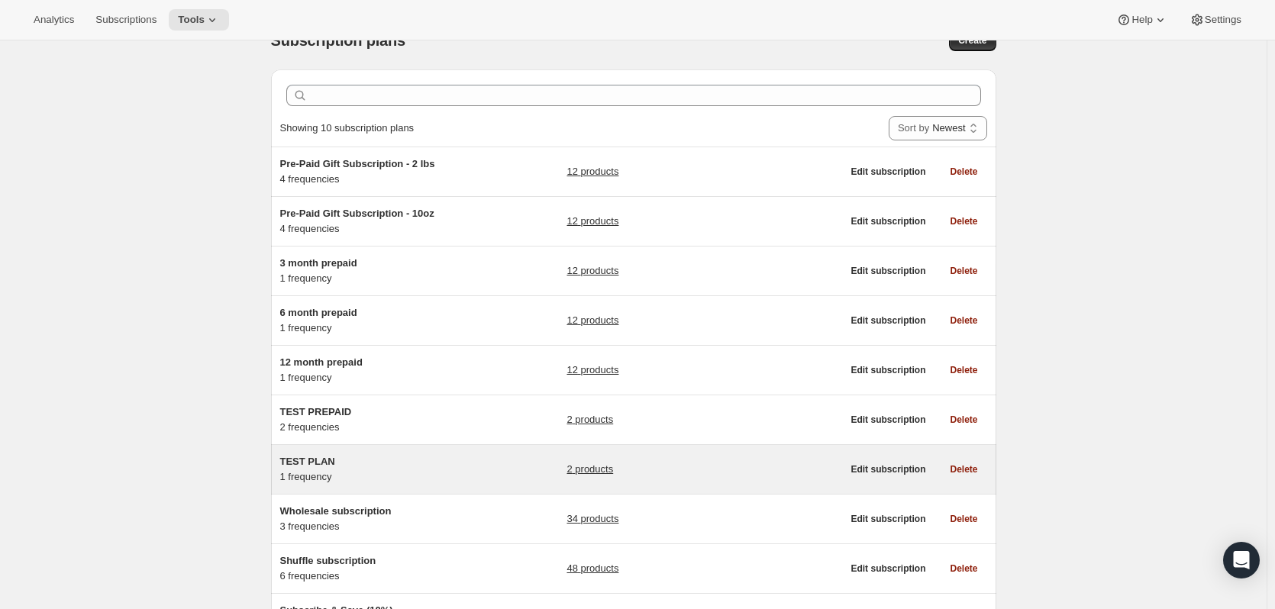
scroll to position [153, 0]
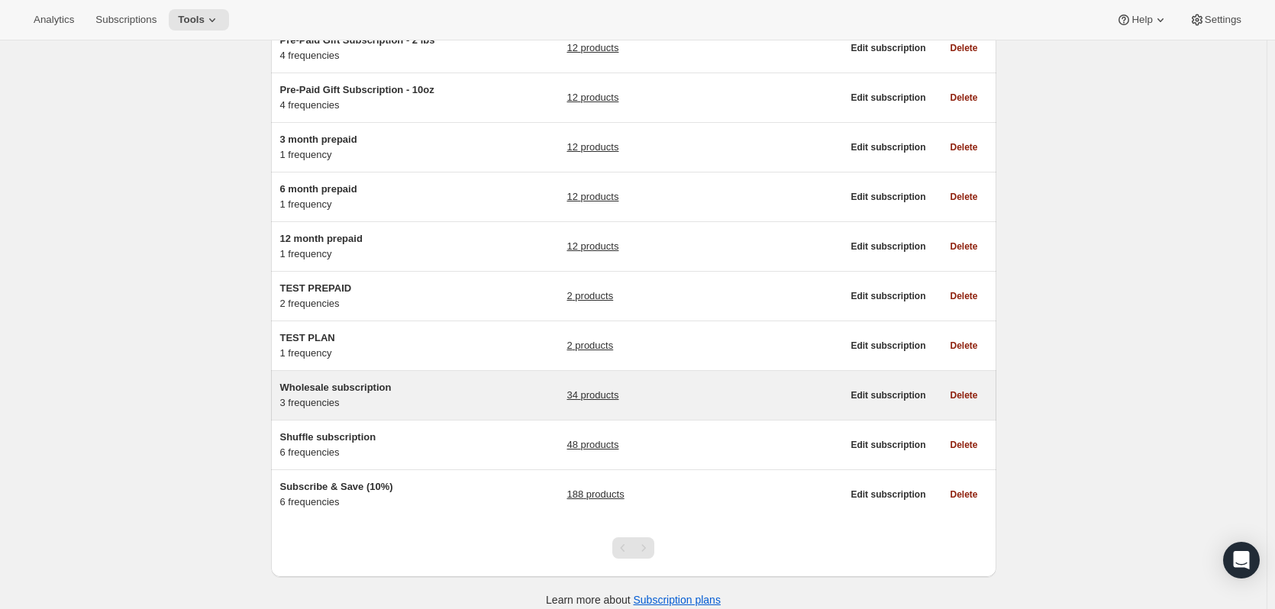
click at [373, 403] on div "Wholesale subscription 3 frequencies" at bounding box center [375, 395] width 191 height 31
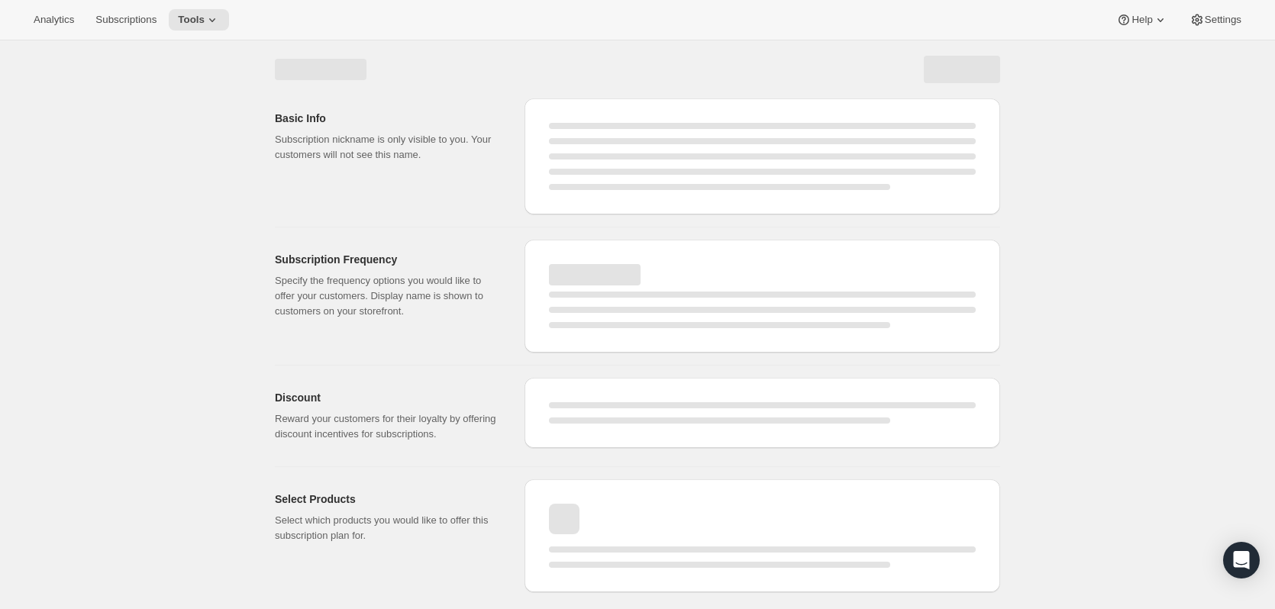
select select "WEEK"
select select "MONTH"
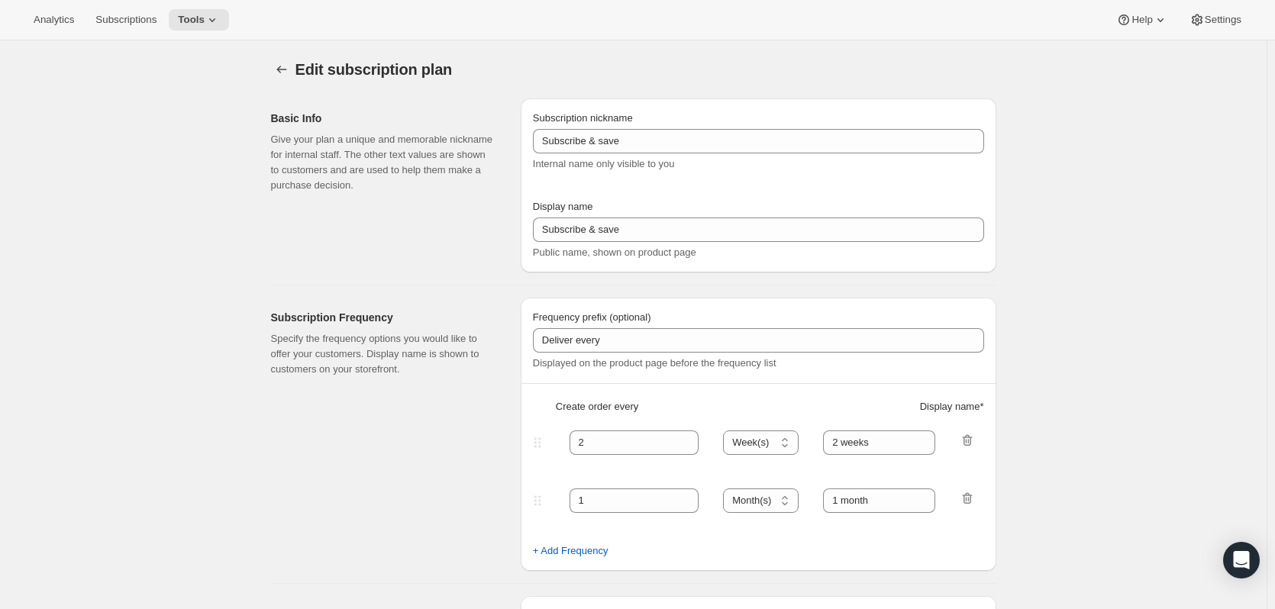
type input "Wholesale subscription"
type input "Autorenew"
type input "3"
select select "WEEK"
type input "3 weeks"
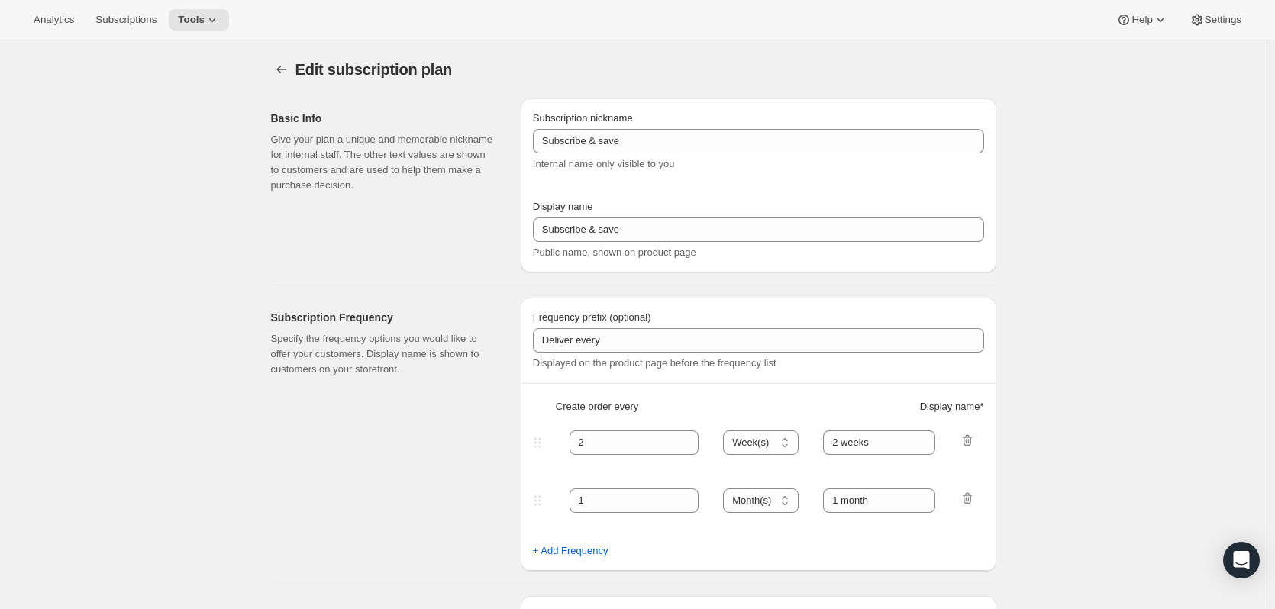
checkbox input "true"
select select "MONTH"
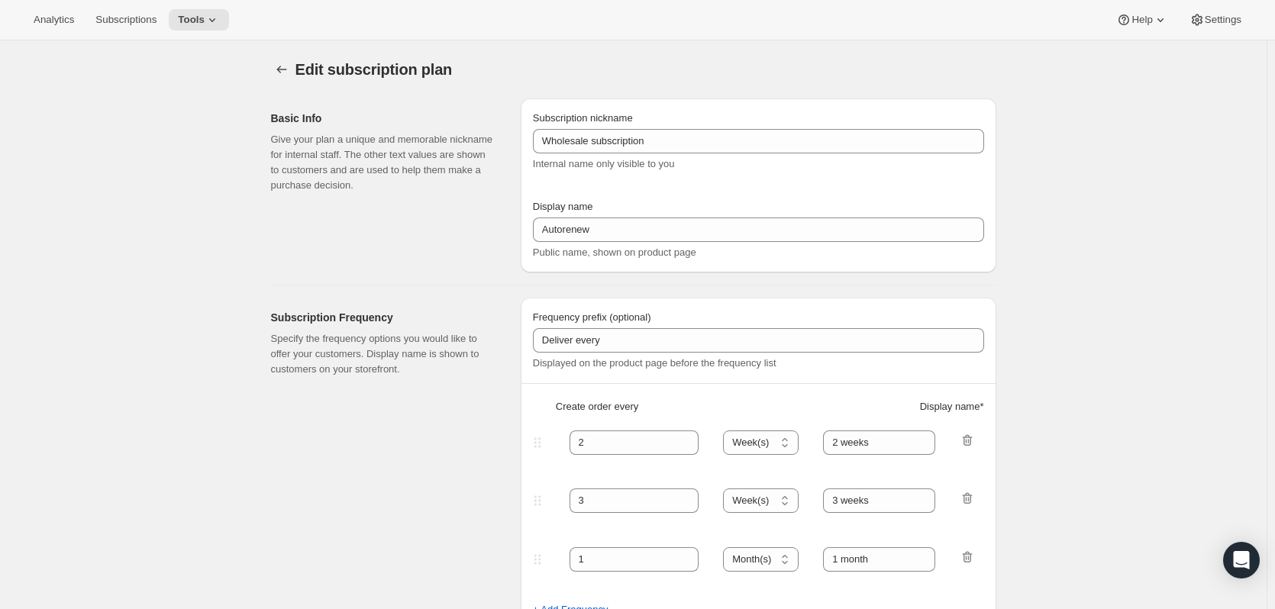
drag, startPoint x: 389, startPoint y: 615, endPoint x: 164, endPoint y: 81, distance: 579.8
click at [185, 31] on div "Analytics Subscriptions Tools Help Settings" at bounding box center [637, 20] width 1275 height 40
click at [192, 21] on span "Tools" at bounding box center [191, 20] width 27 height 12
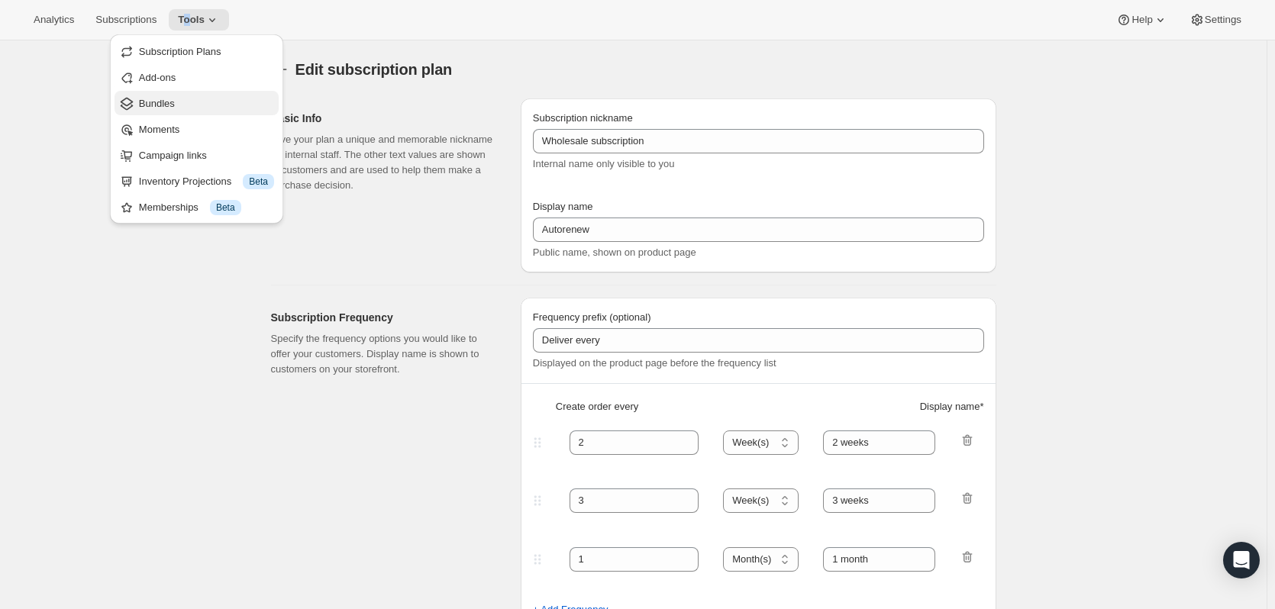
click at [183, 108] on span "Bundles" at bounding box center [206, 103] width 135 height 15
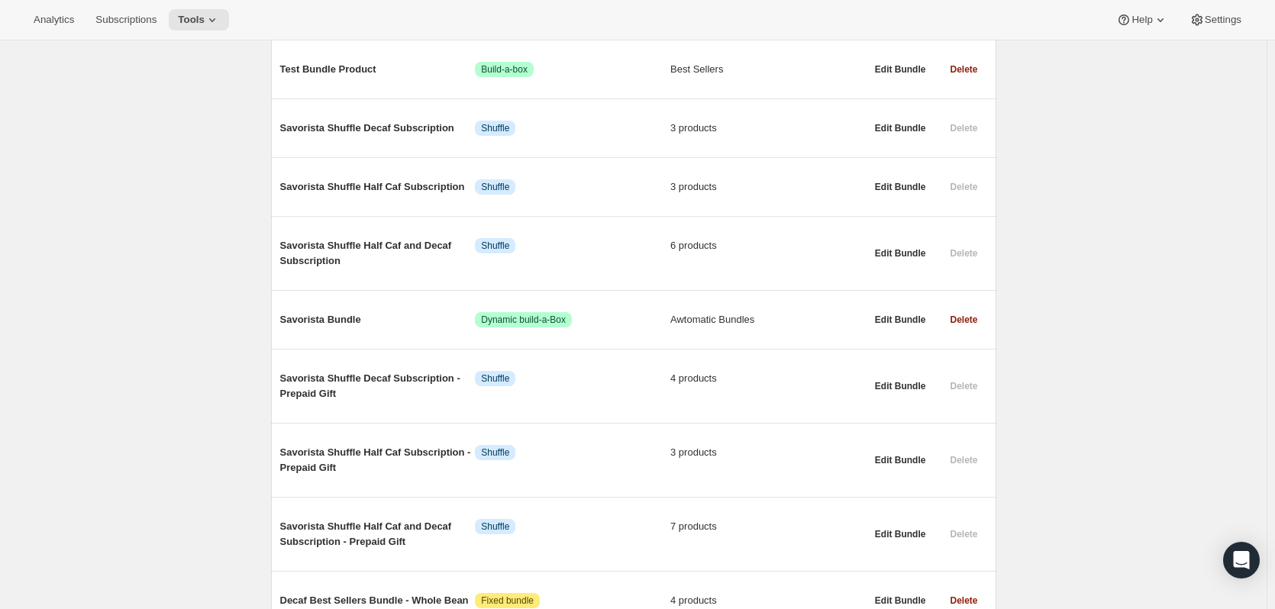
scroll to position [1082, 0]
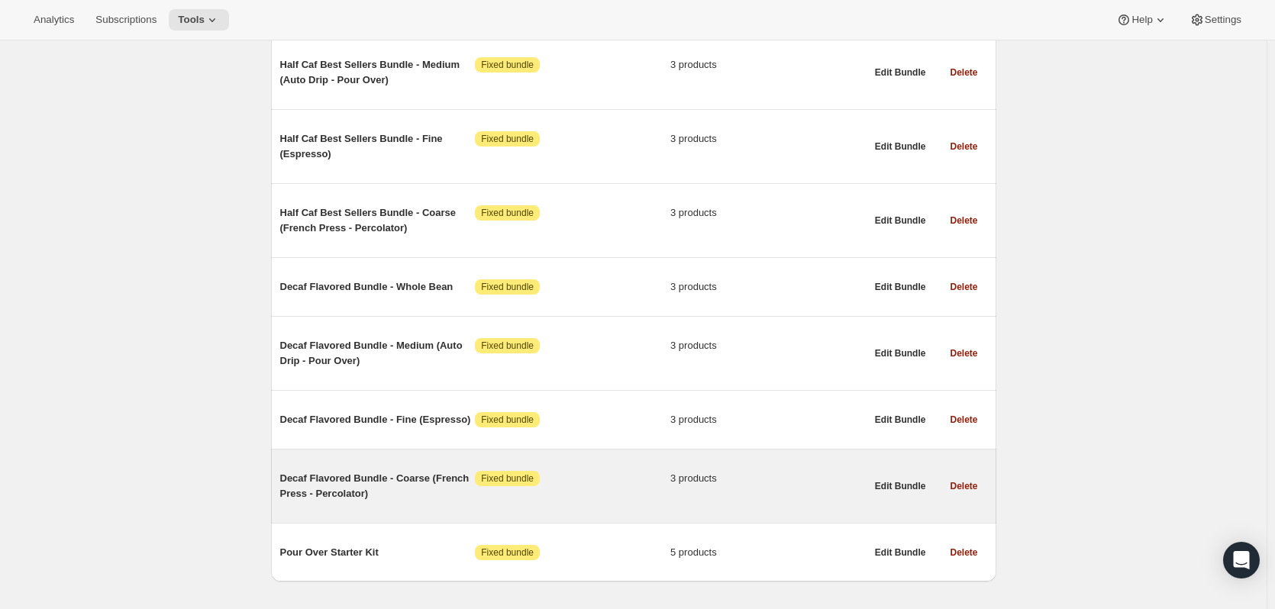
drag, startPoint x: 360, startPoint y: 396, endPoint x: 370, endPoint y: 598, distance: 202.6
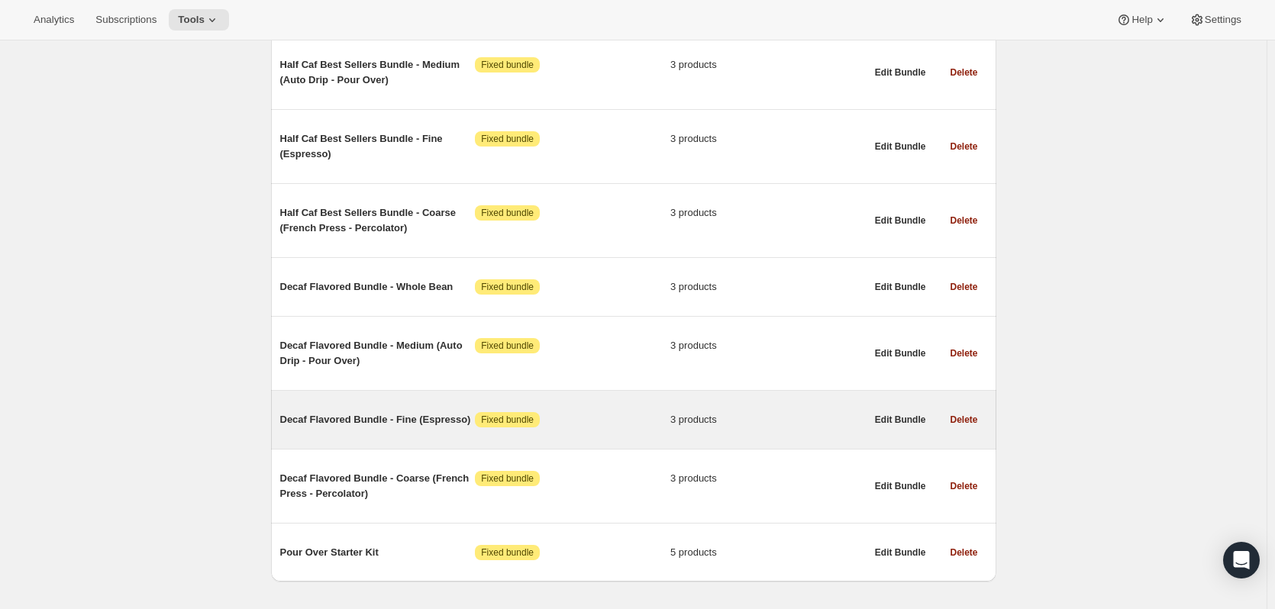
click at [320, 412] on span "Decaf Flavored Bundle - Fine (Espresso)" at bounding box center [377, 419] width 195 height 15
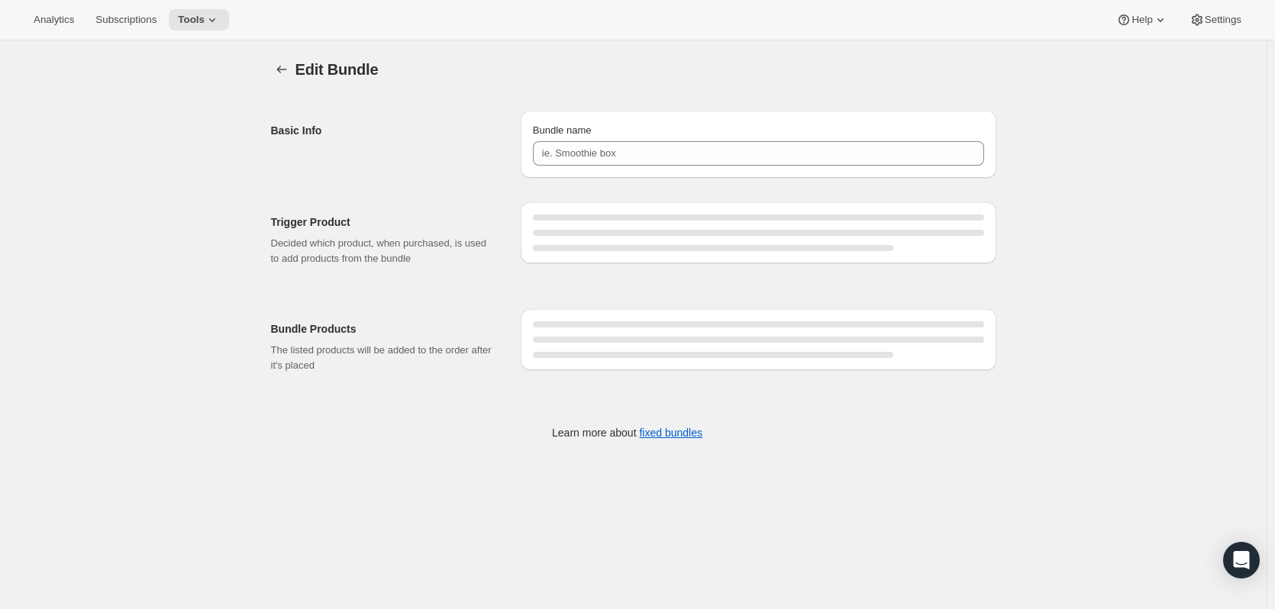
type input "Decaf Flavored Bundle - Fine (Espresso)"
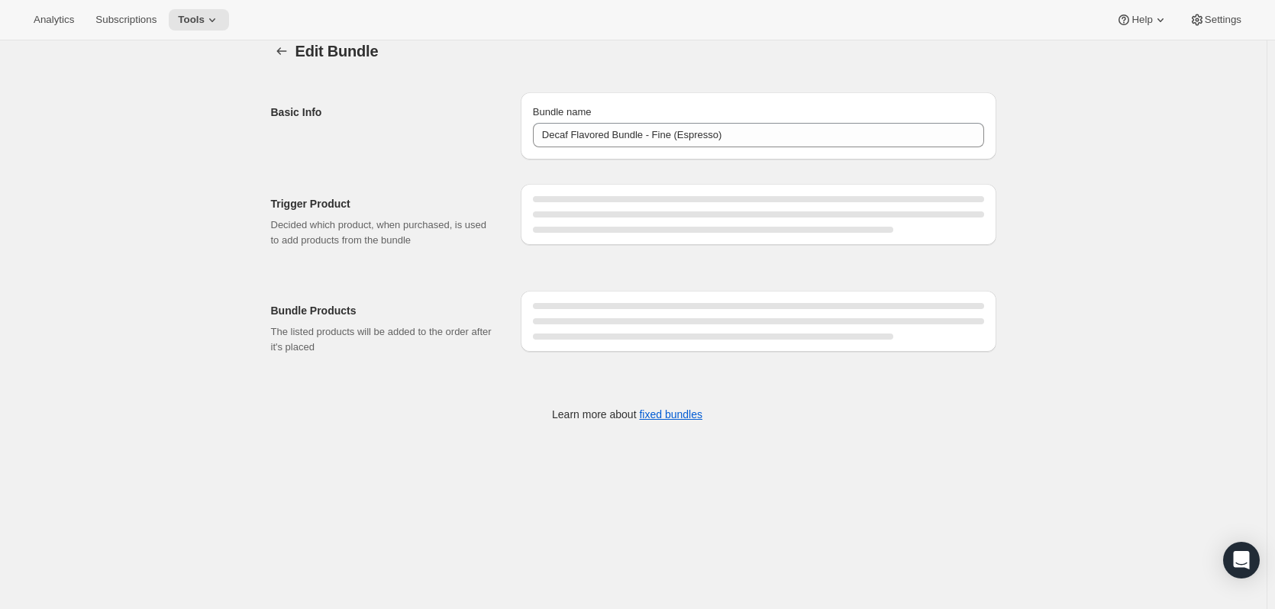
scroll to position [40, 0]
